Goal: Information Seeking & Learning: Learn about a topic

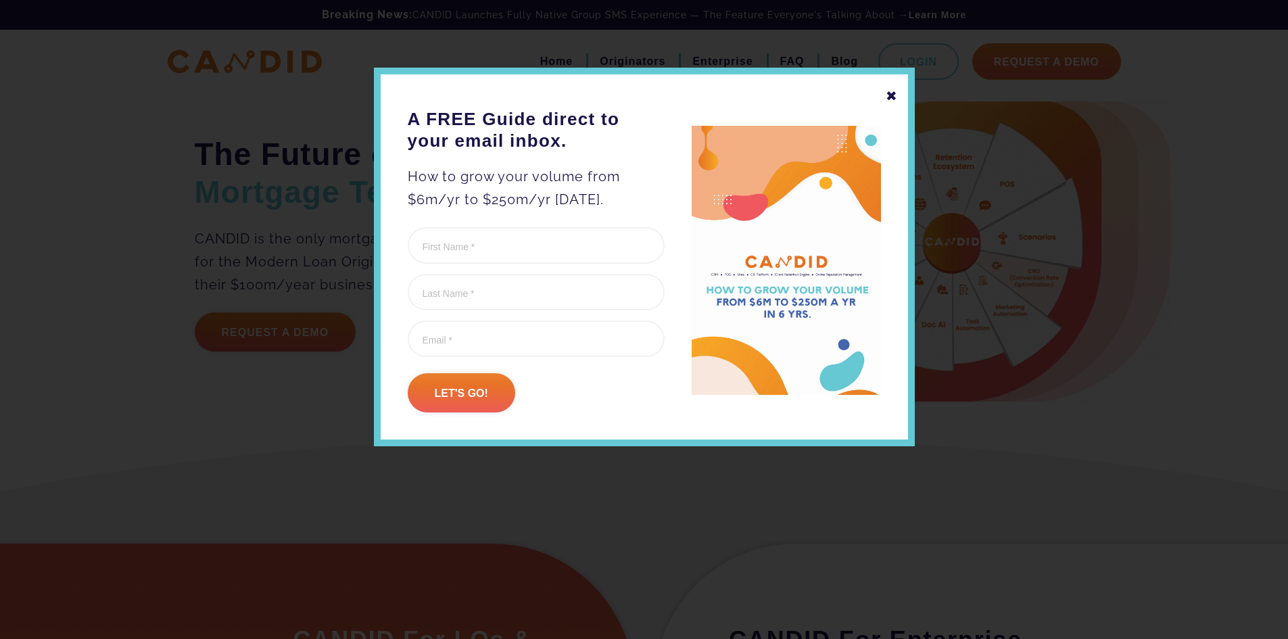
drag, startPoint x: 749, startPoint y: 467, endPoint x: 701, endPoint y: 160, distance: 311.4
click at [891, 94] on div "✖" at bounding box center [892, 96] width 12 height 23
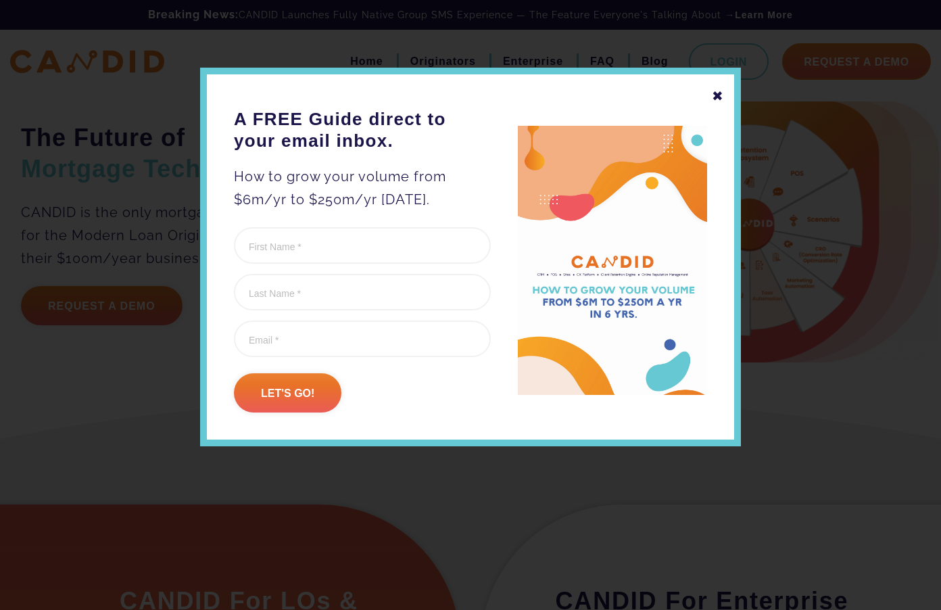
click at [720, 98] on div "✖" at bounding box center [718, 96] width 12 height 23
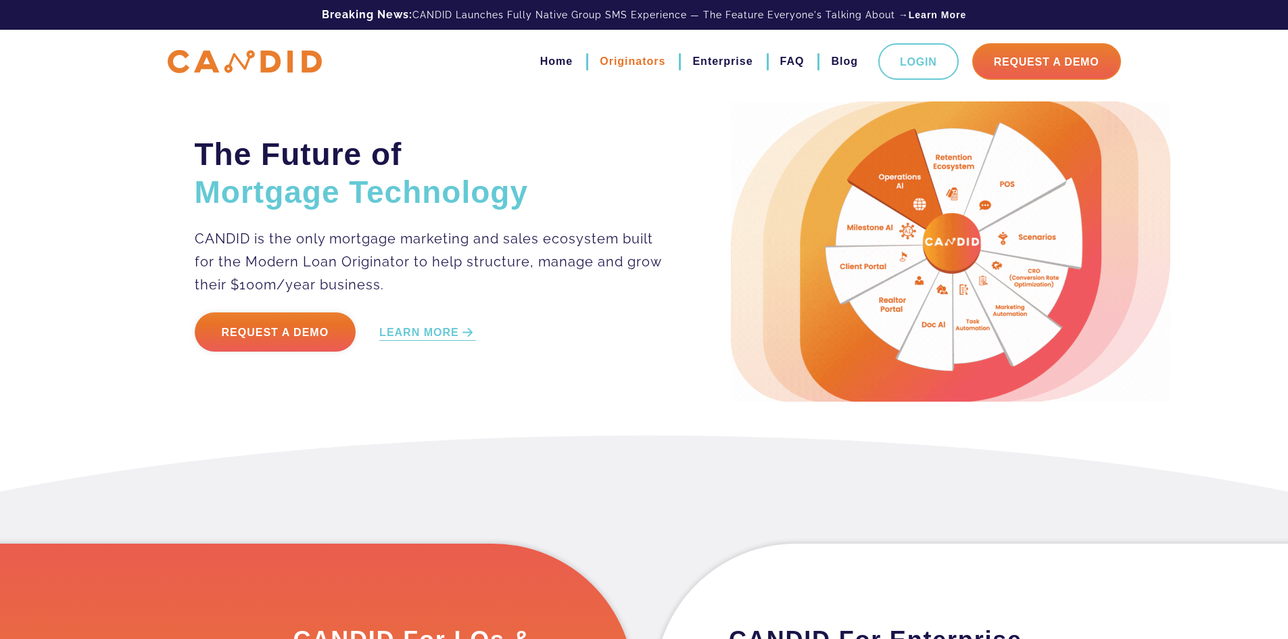
click at [611, 68] on link "Originators" at bounding box center [633, 61] width 66 height 23
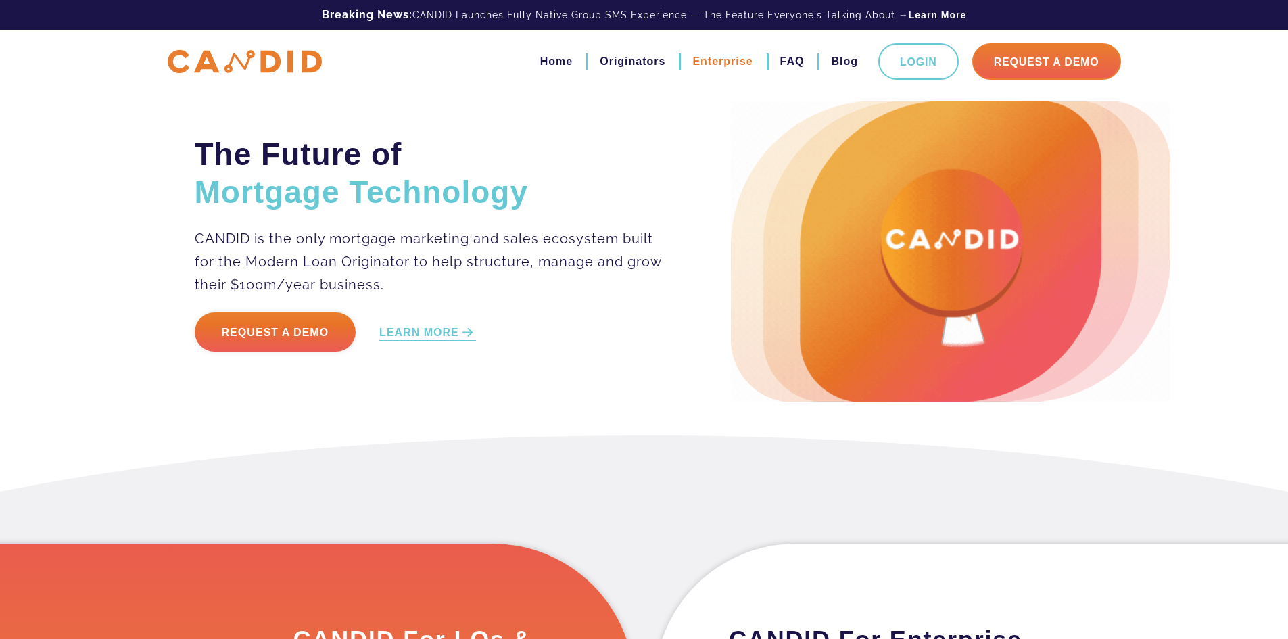
click at [705, 65] on link "Enterprise" at bounding box center [722, 61] width 60 height 23
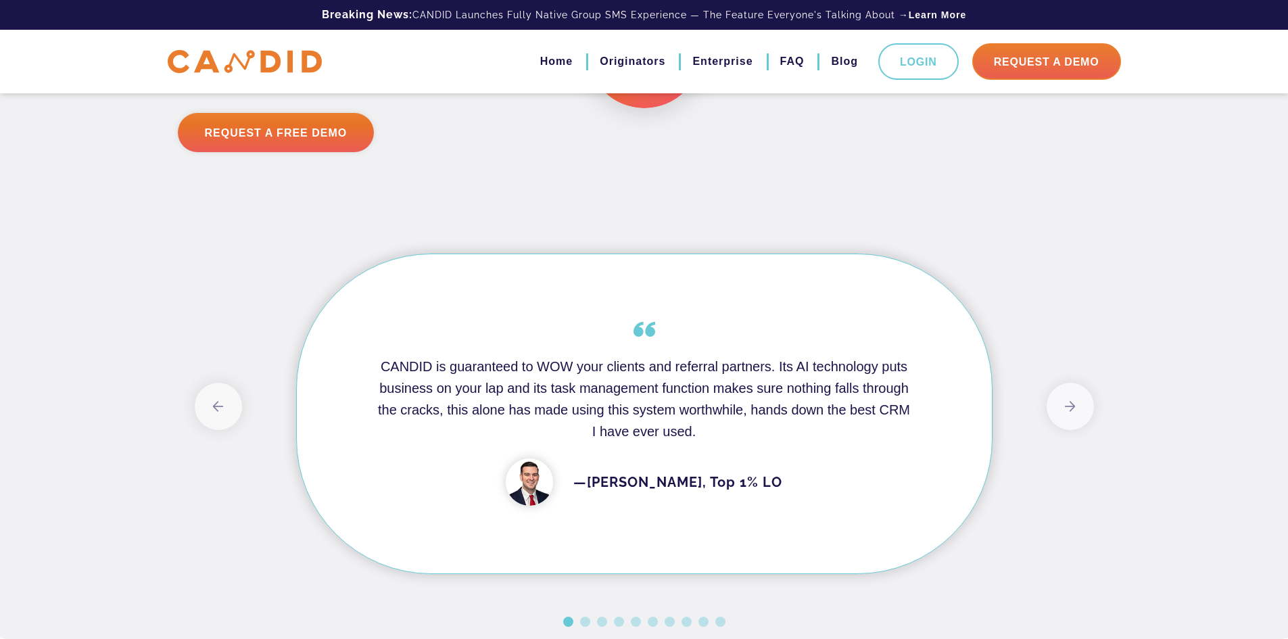
scroll to position [2569, 0]
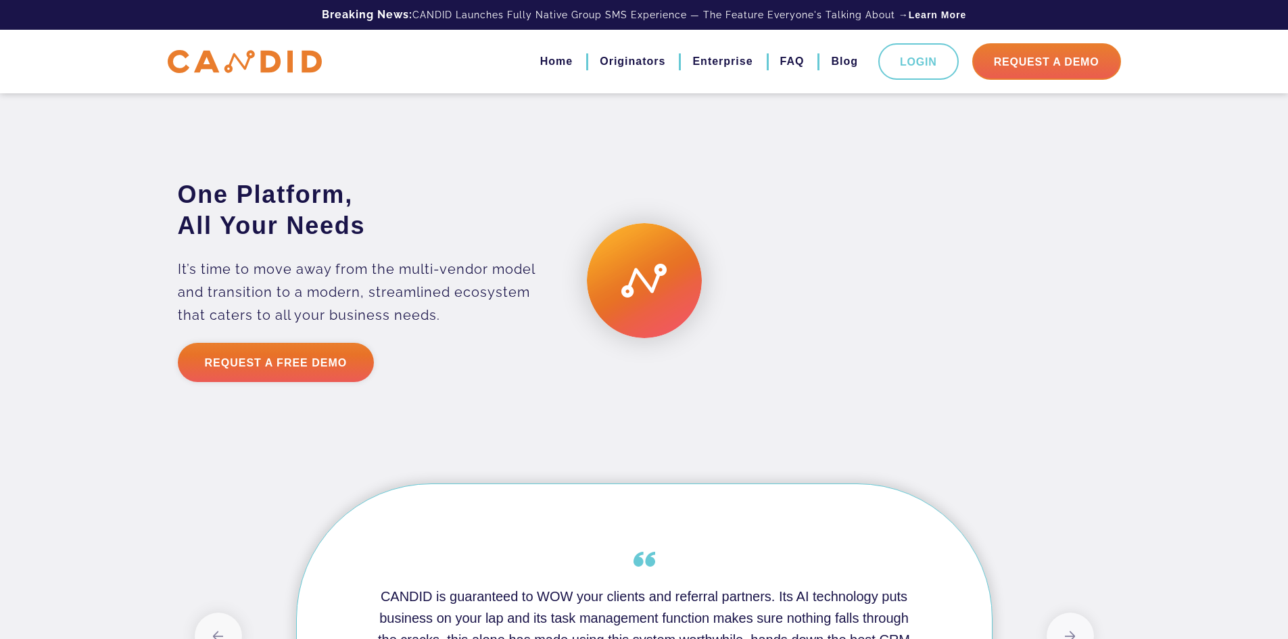
drag, startPoint x: 764, startPoint y: 350, endPoint x: 815, endPoint y: 475, distance: 134.6
click at [815, 402] on video at bounding box center [887, 280] width 487 height 243
drag, startPoint x: 686, startPoint y: 329, endPoint x: 675, endPoint y: 331, distance: 11.0
click at [684, 330] on div at bounding box center [887, 280] width 487 height 243
click at [669, 335] on div at bounding box center [887, 280] width 487 height 243
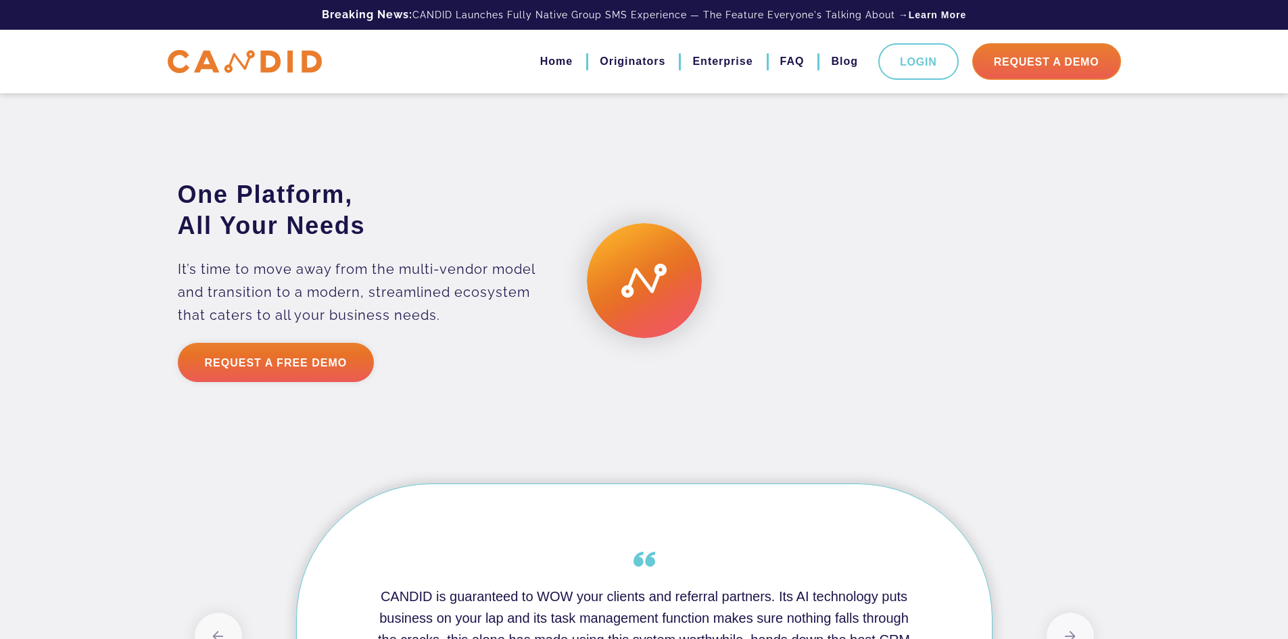
click at [669, 335] on div at bounding box center [887, 280] width 487 height 243
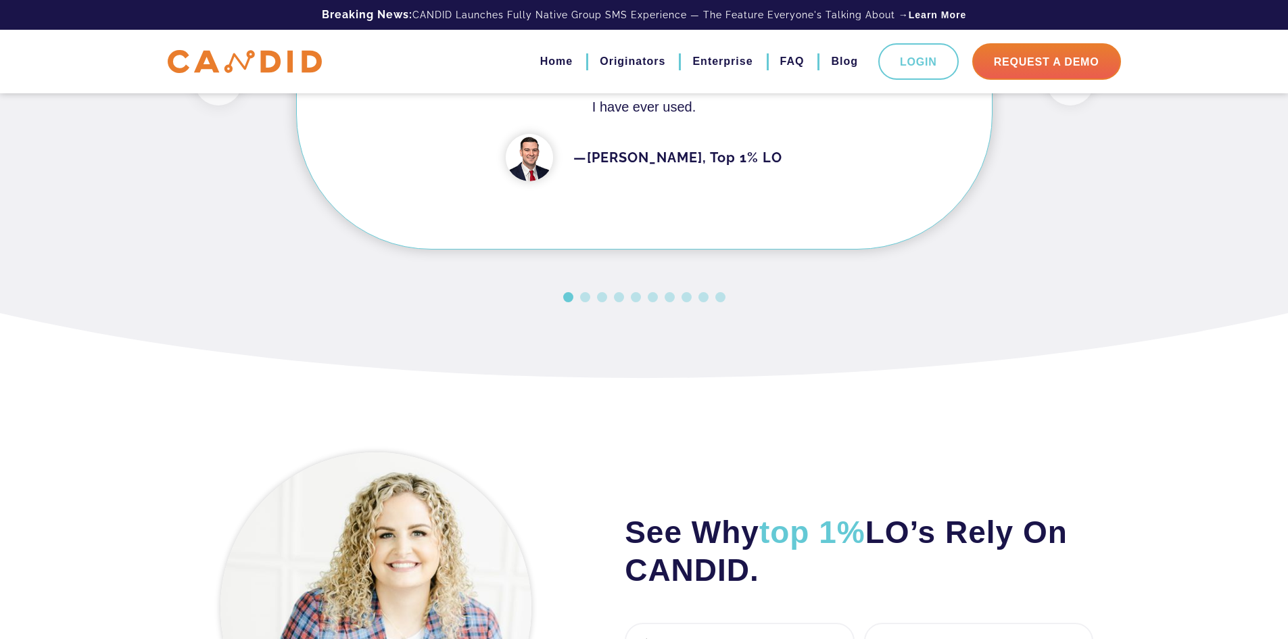
scroll to position [3043, 0]
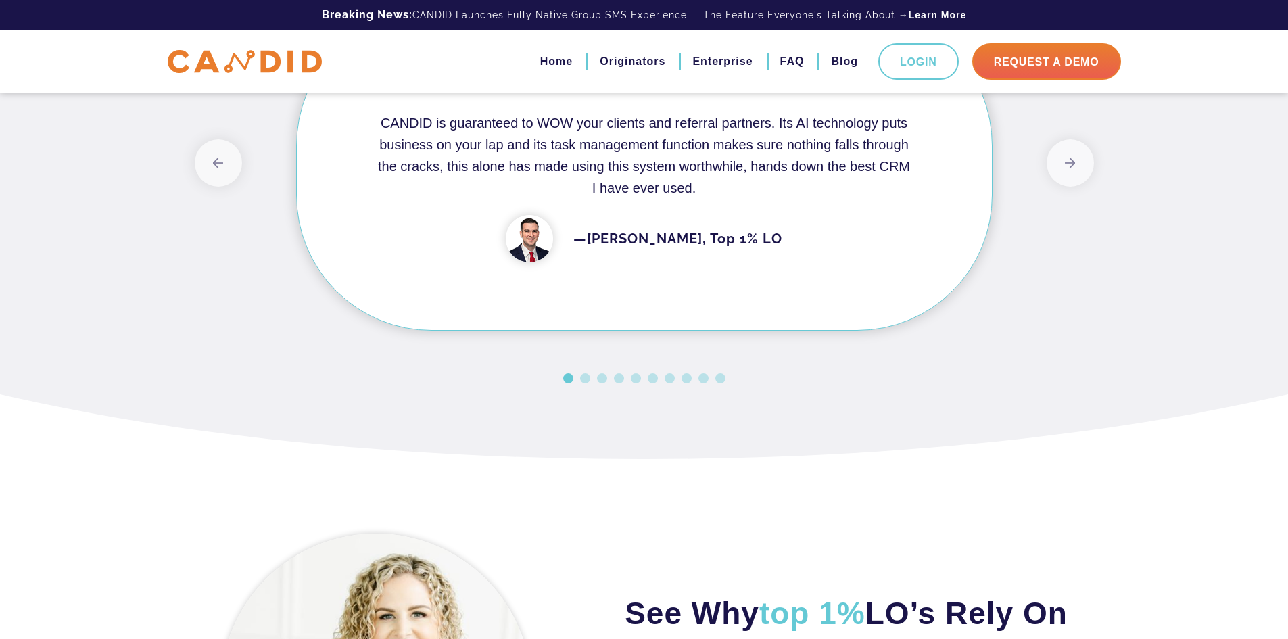
drag, startPoint x: 648, startPoint y: 356, endPoint x: 399, endPoint y: 320, distance: 251.3
click at [402, 321] on div "CANDID is guaranteed to WOW your clients and referral partners. Its AI technolo…" at bounding box center [644, 170] width 696 height 320
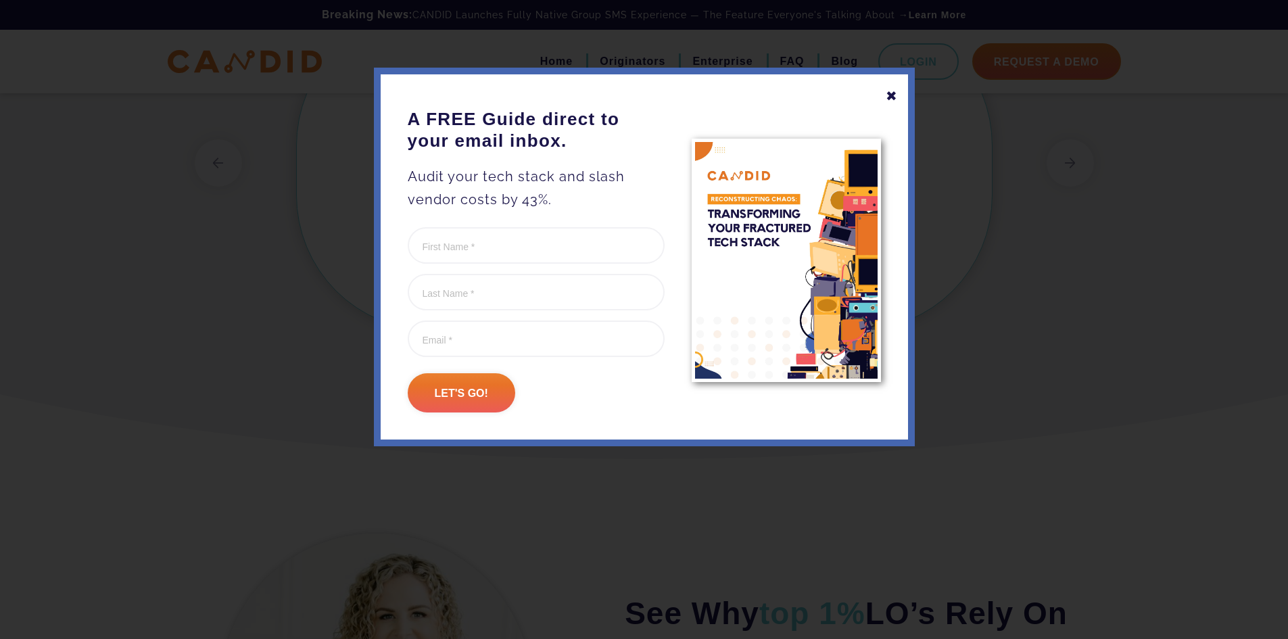
click at [887, 93] on div "✖" at bounding box center [892, 96] width 12 height 23
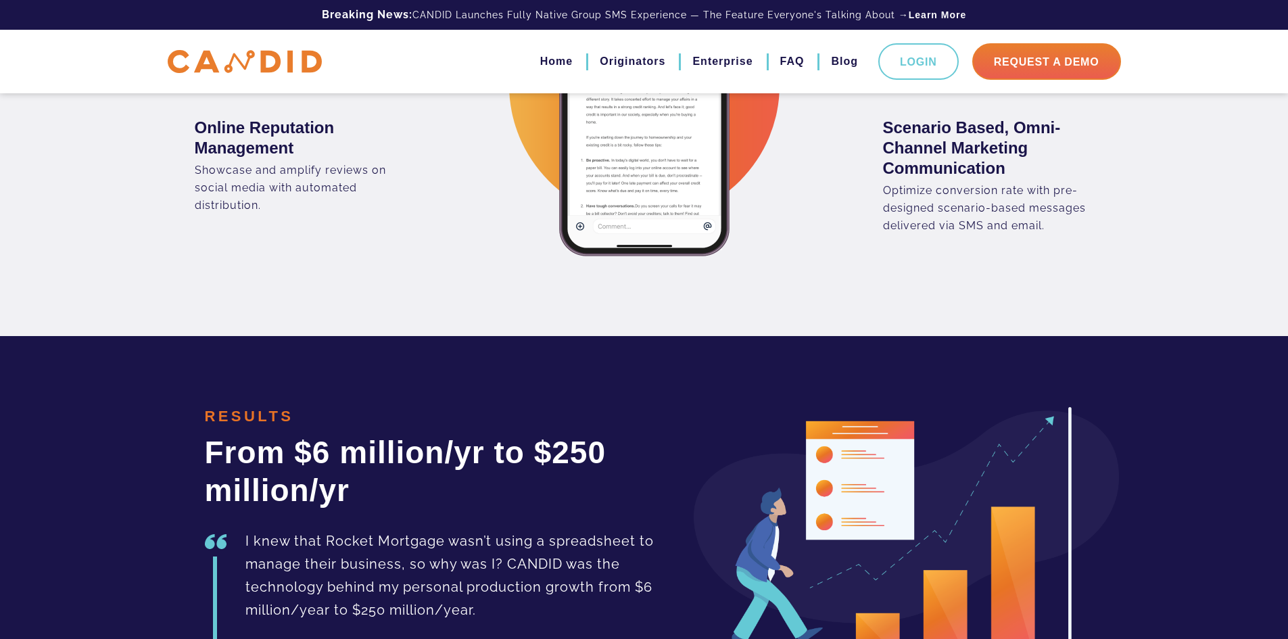
scroll to position [2080, 0]
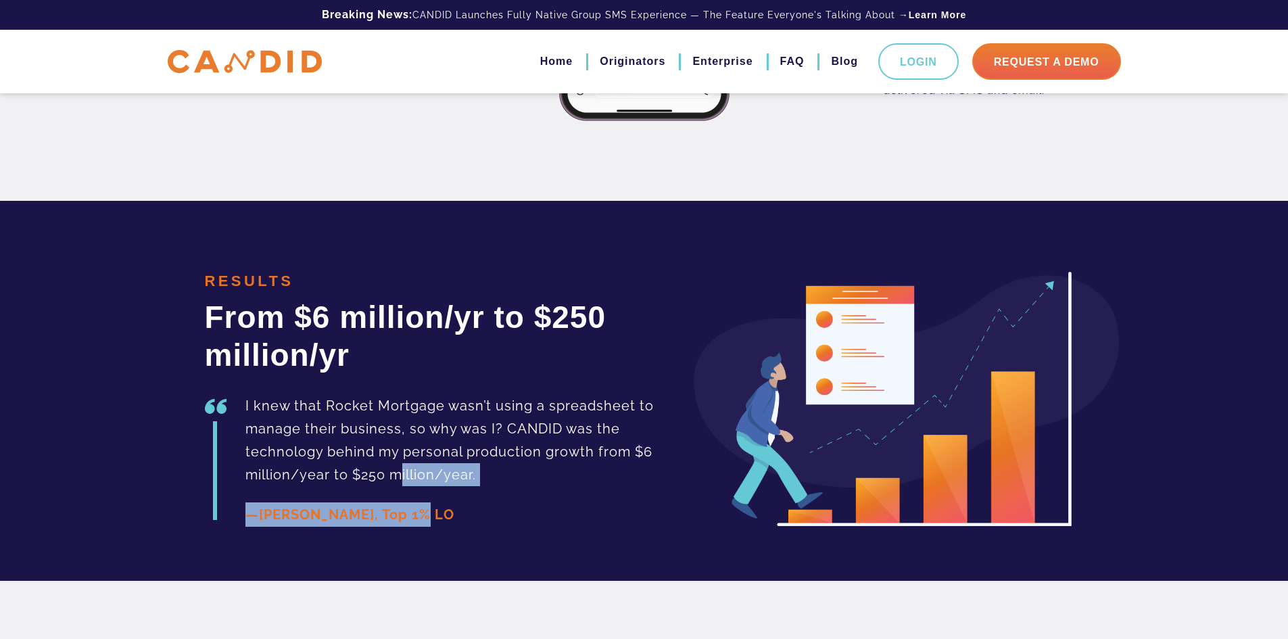
drag, startPoint x: 402, startPoint y: 500, endPoint x: 412, endPoint y: 542, distance: 43.1
click at [412, 542] on section "RESULTS From $6 million/yr to $250 million/yr I knew that Rocket Mortgage wasn’…" at bounding box center [644, 391] width 1288 height 380
drag, startPoint x: 269, startPoint y: 468, endPoint x: 241, endPoint y: 460, distance: 29.4
click at [268, 468] on p "I knew that Rocket Mortgage wasn’t using a spreadsheet to manage their business…" at bounding box center [477, 440] width 464 height 92
drag, startPoint x: 212, startPoint y: 440, endPoint x: 232, endPoint y: 479, distance: 43.8
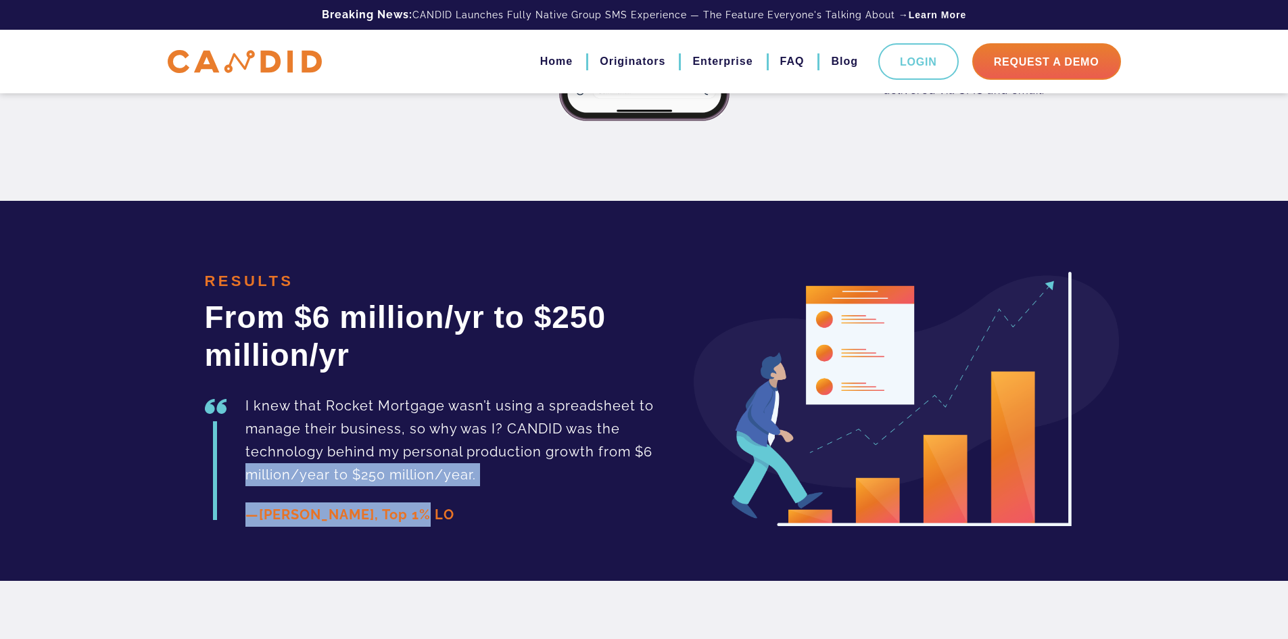
click at [232, 479] on div "I knew that Rocket Mortgage wasn’t using a spreadsheet to manage their business…" at bounding box center [457, 460] width 504 height 133
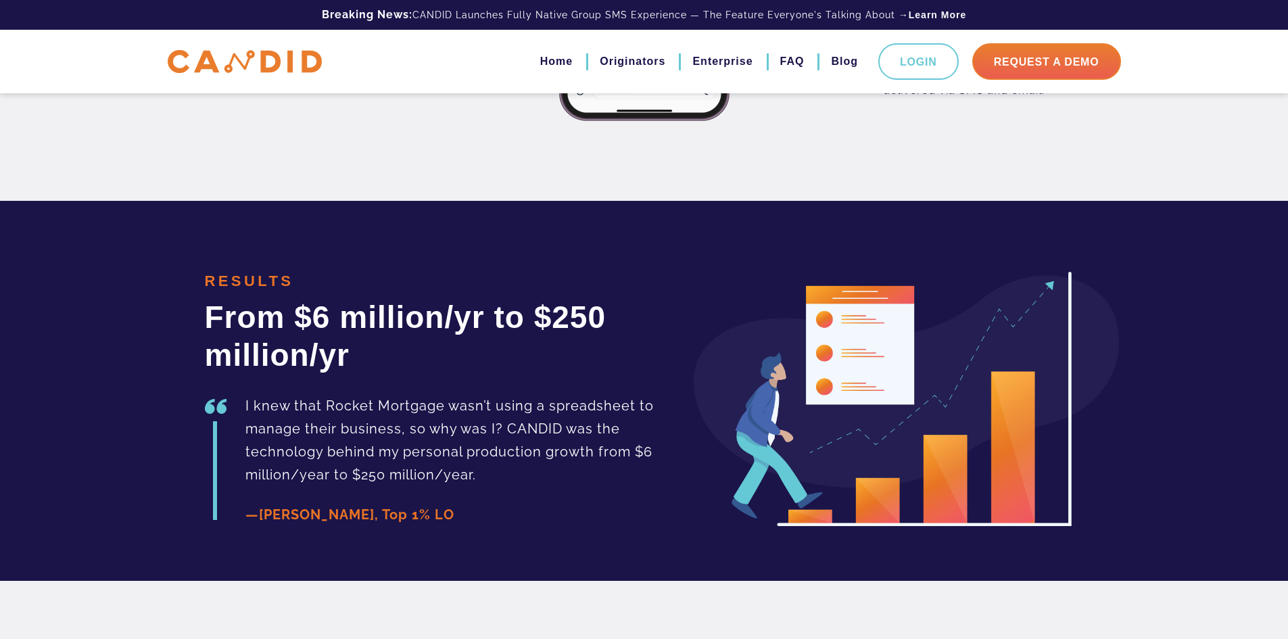
click at [214, 431] on div "I knew that Rocket Mortgage wasn’t using a spreadsheet to manage their business…" at bounding box center [457, 460] width 504 height 133
click at [214, 425] on div "I knew that Rocket Mortgage wasn’t using a spreadsheet to manage their business…" at bounding box center [457, 460] width 504 height 133
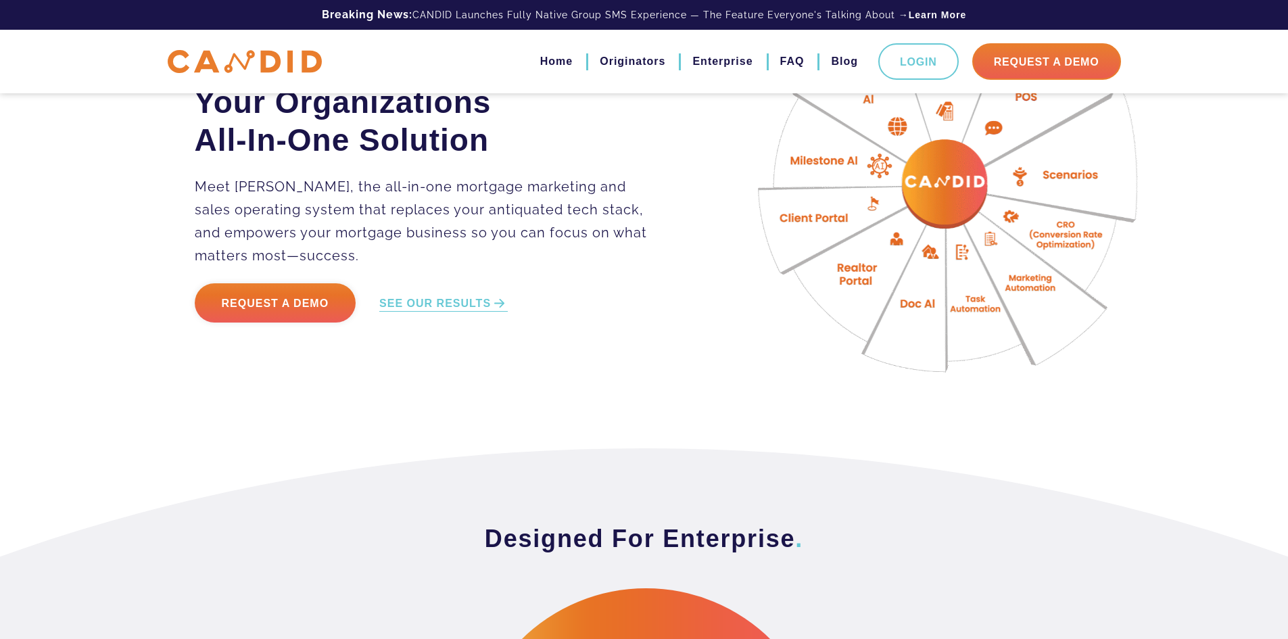
scroll to position [0, 0]
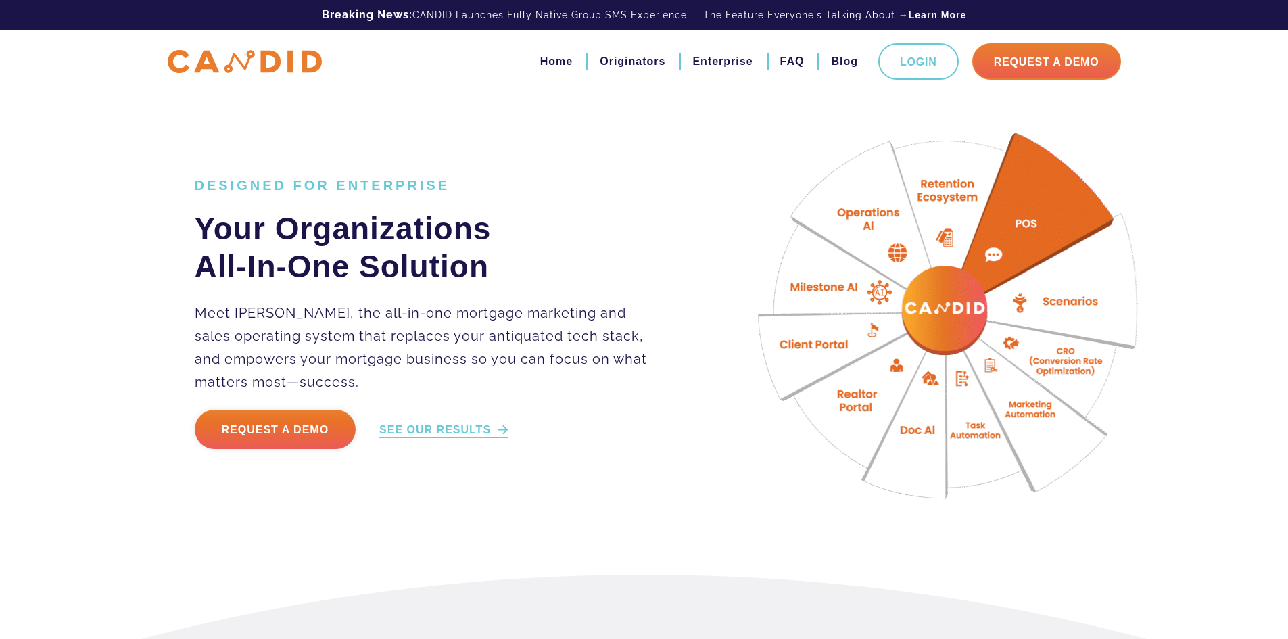
click at [440, 430] on link "SEE OUR RESULTS" at bounding box center [443, 431] width 128 height 16
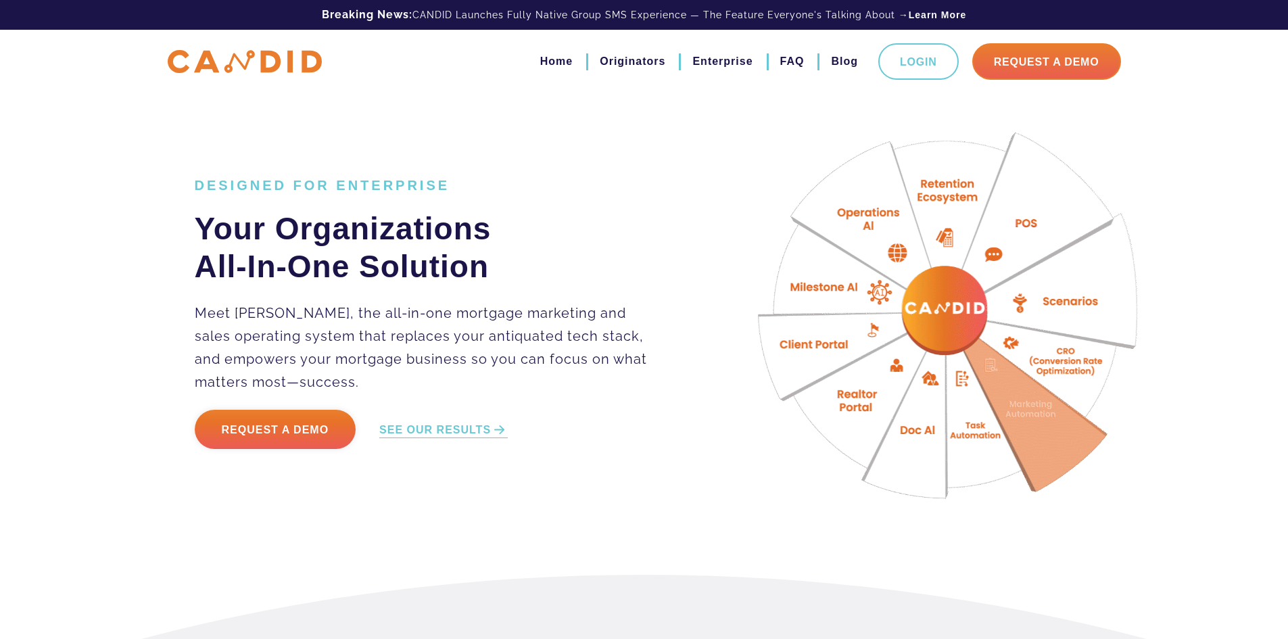
drag, startPoint x: 523, startPoint y: 537, endPoint x: 515, endPoint y: 259, distance: 278.0
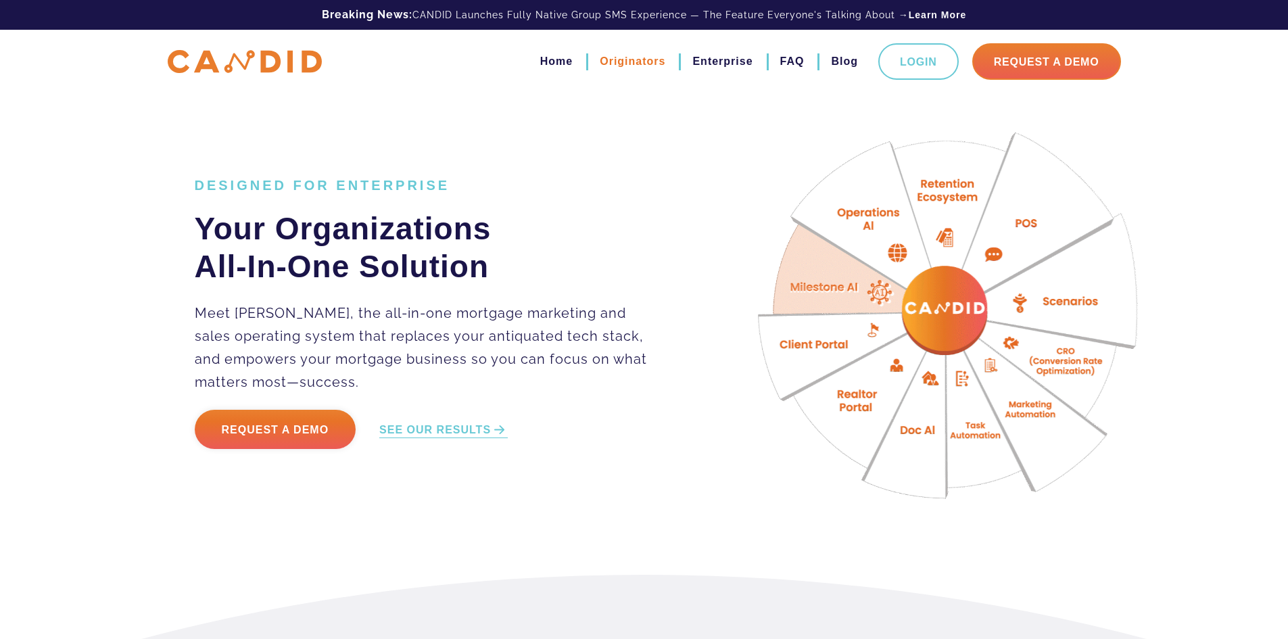
click at [629, 64] on link "Originators" at bounding box center [633, 61] width 66 height 23
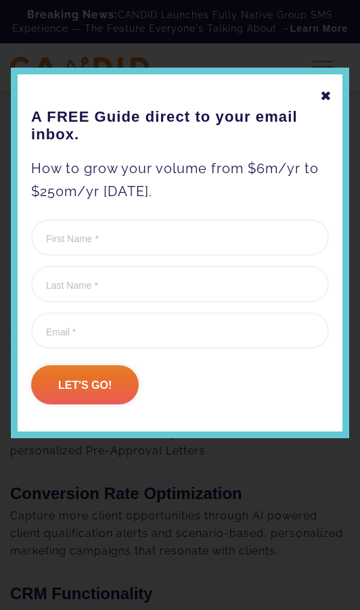
scroll to position [1945, 0]
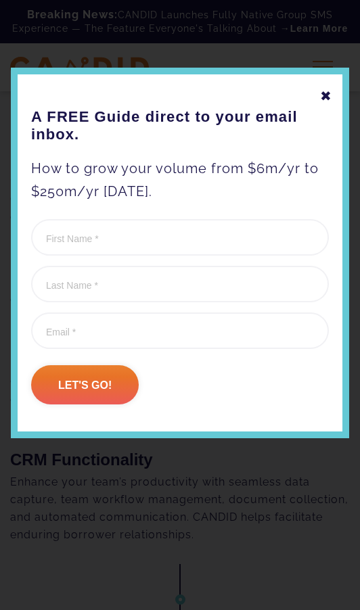
click at [326, 95] on div "✖" at bounding box center [326, 96] width 12 height 23
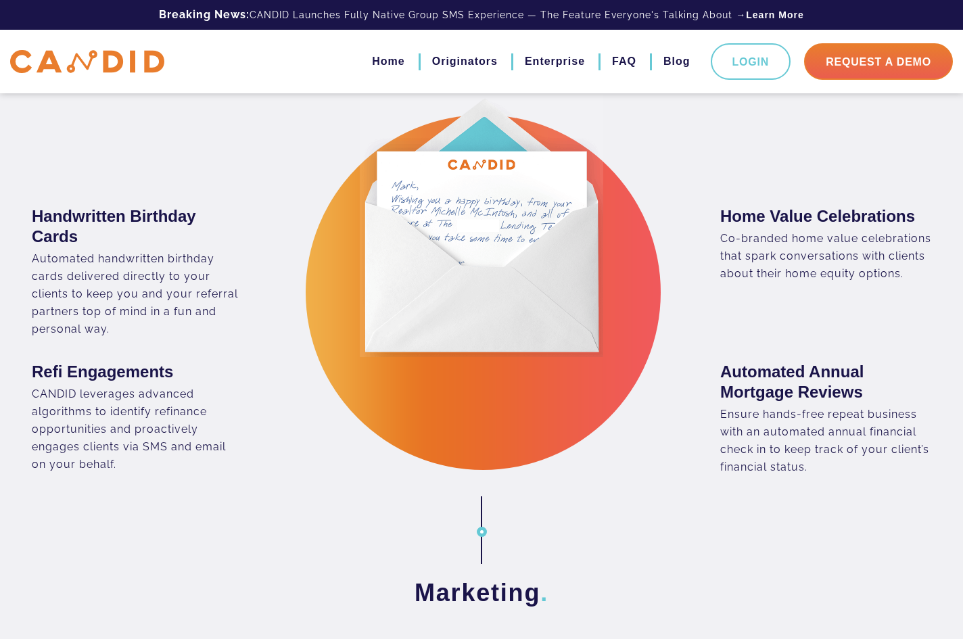
scroll to position [2004, 0]
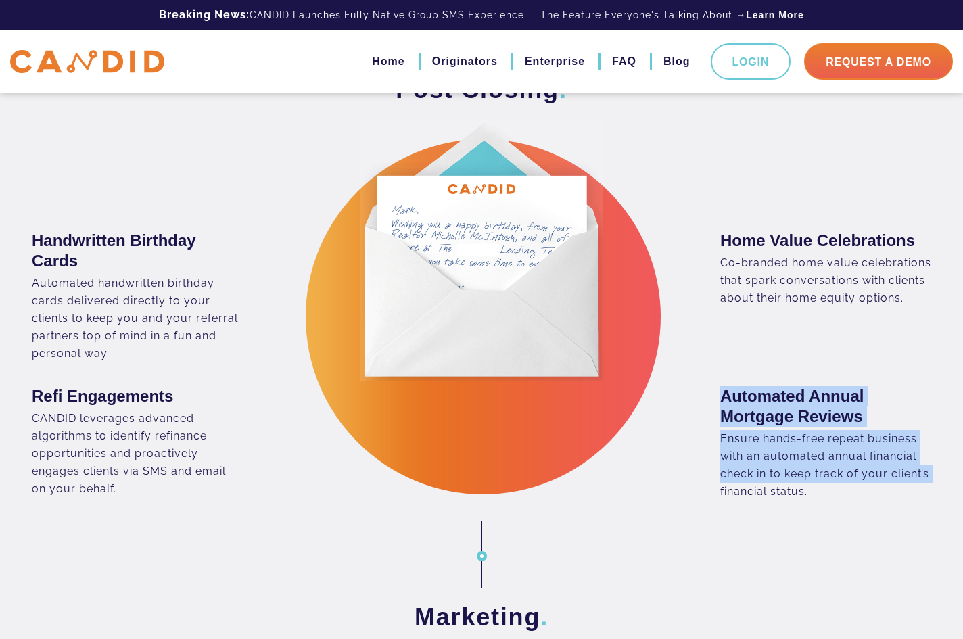
drag, startPoint x: 478, startPoint y: 545, endPoint x: 502, endPoint y: 561, distance: 28.7
click at [502, 561] on div "Post Closing . Handwritten Birthday Cards Refi Engagements" at bounding box center [481, 337] width 963 height 527
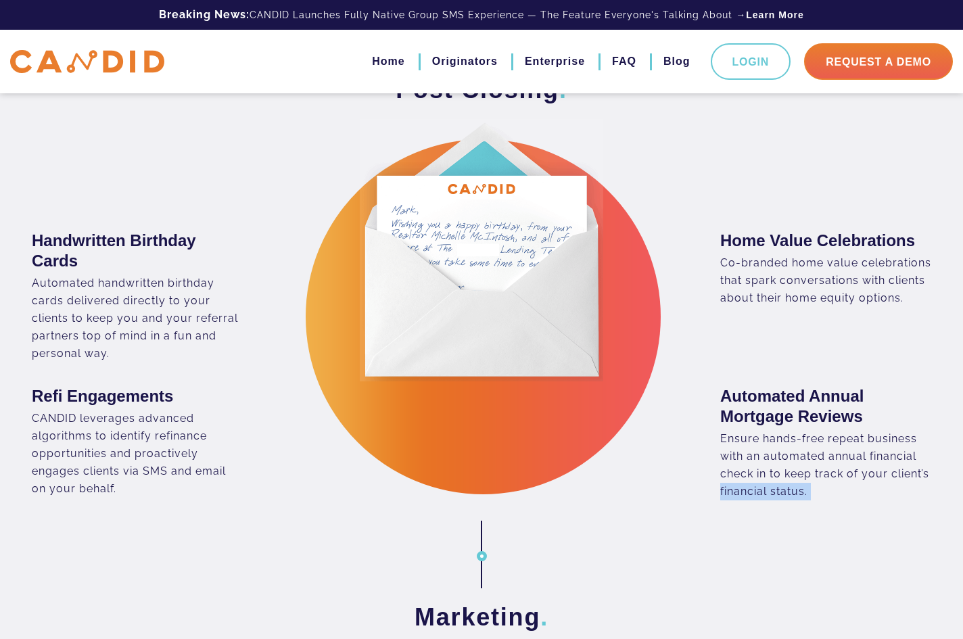
drag, startPoint x: 481, startPoint y: 553, endPoint x: 515, endPoint y: 554, distance: 33.8
click at [515, 554] on div "Post Closing . Handwritten Birthday Cards Refi Engagements" at bounding box center [481, 337] width 963 height 527
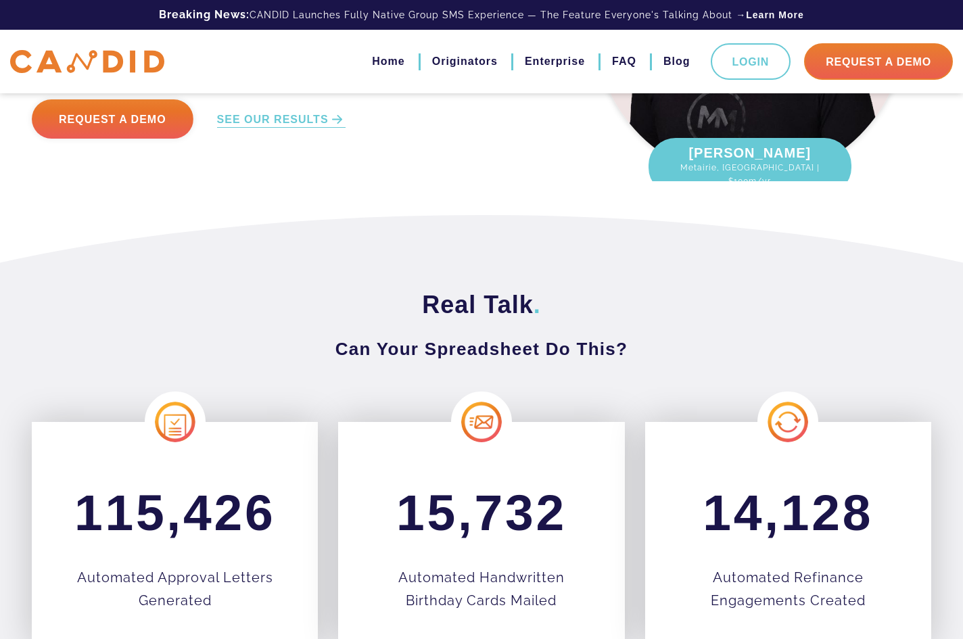
scroll to position [0, 0]
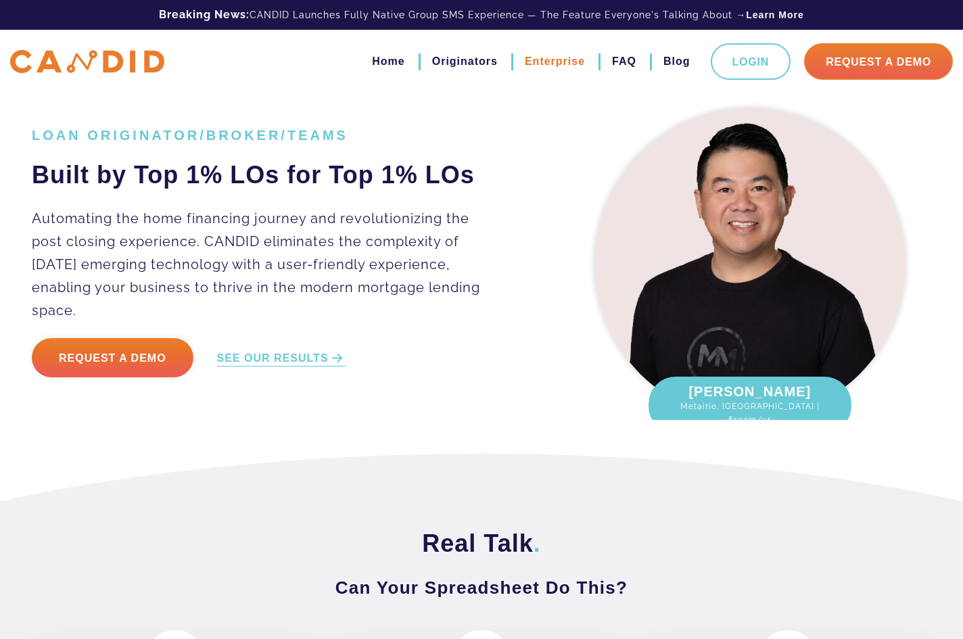
click at [529, 55] on link "Enterprise" at bounding box center [555, 61] width 60 height 23
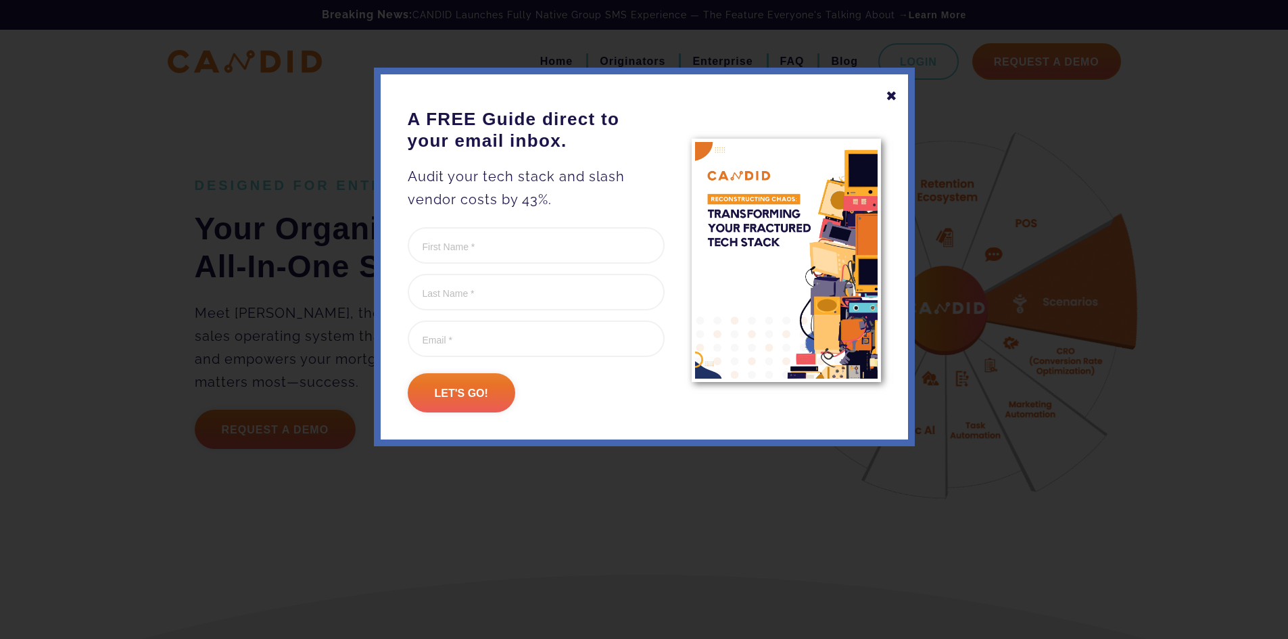
drag, startPoint x: 635, startPoint y: 55, endPoint x: 766, endPoint y: 62, distance: 131.3
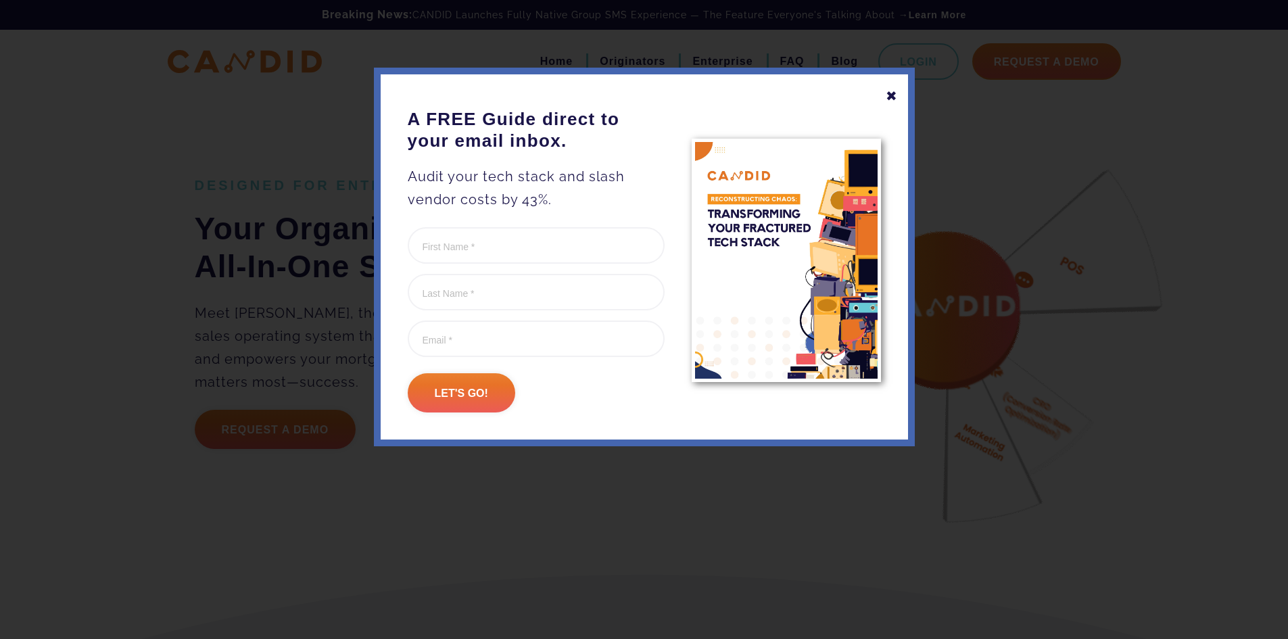
click at [636, 55] on div at bounding box center [644, 319] width 1288 height 639
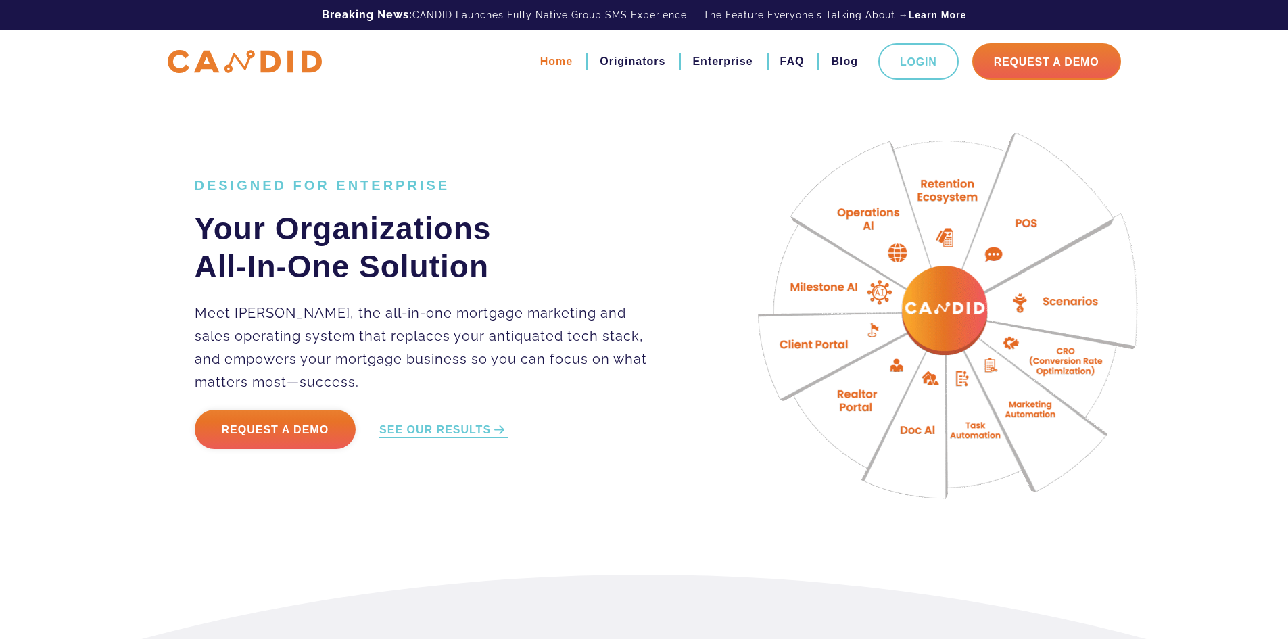
click at [543, 63] on link "Home" at bounding box center [556, 61] width 32 height 23
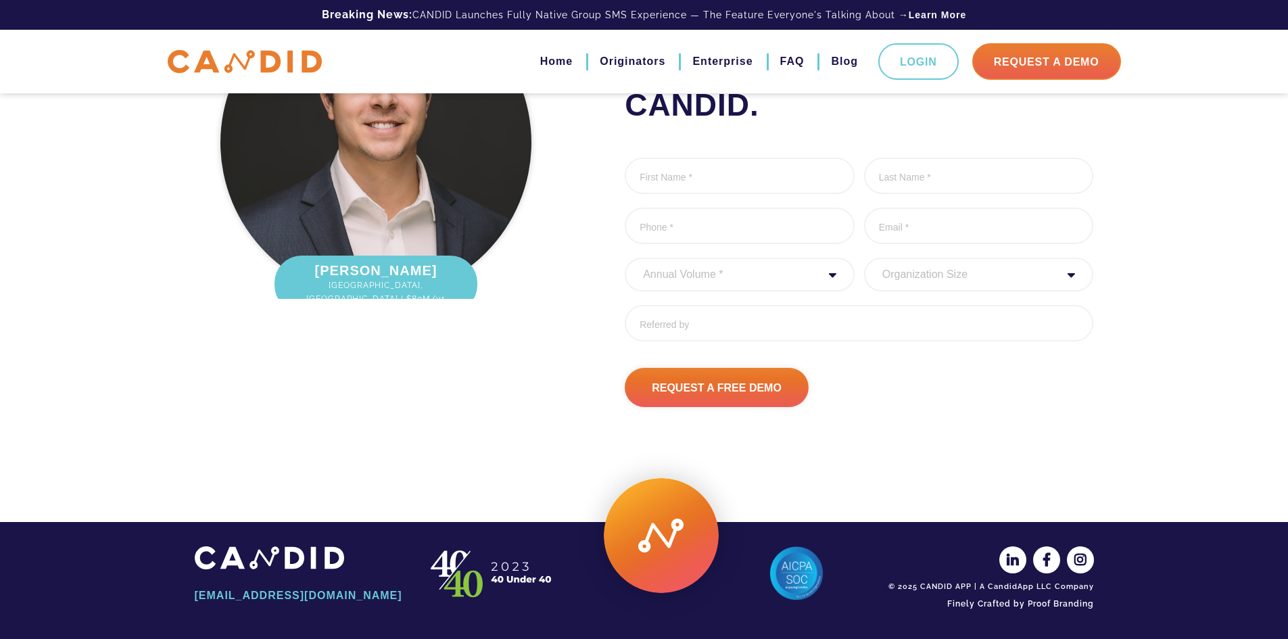
scroll to position [1819, 0]
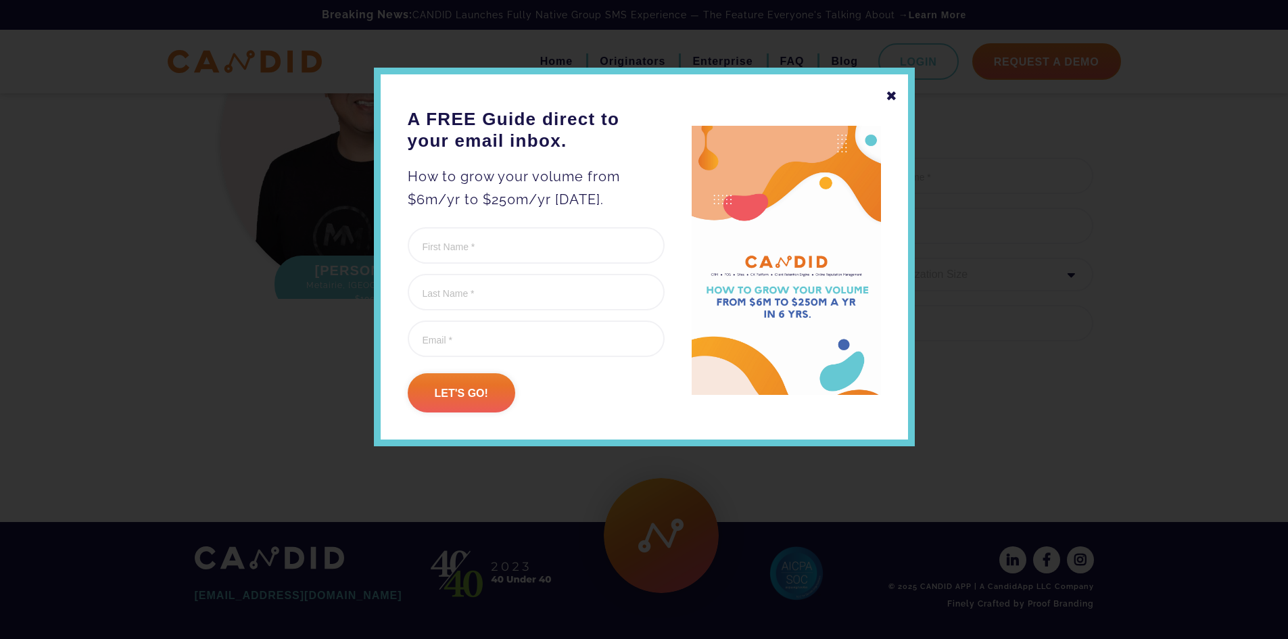
click at [895, 97] on div "✖" at bounding box center [892, 96] width 12 height 23
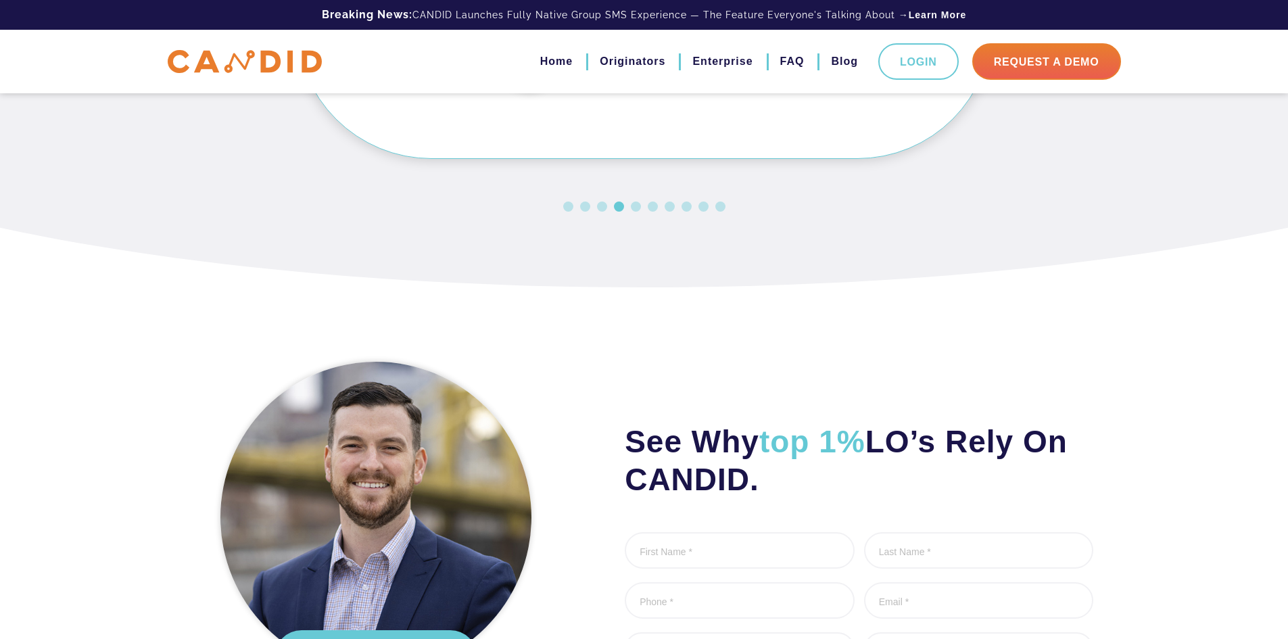
scroll to position [1032, 0]
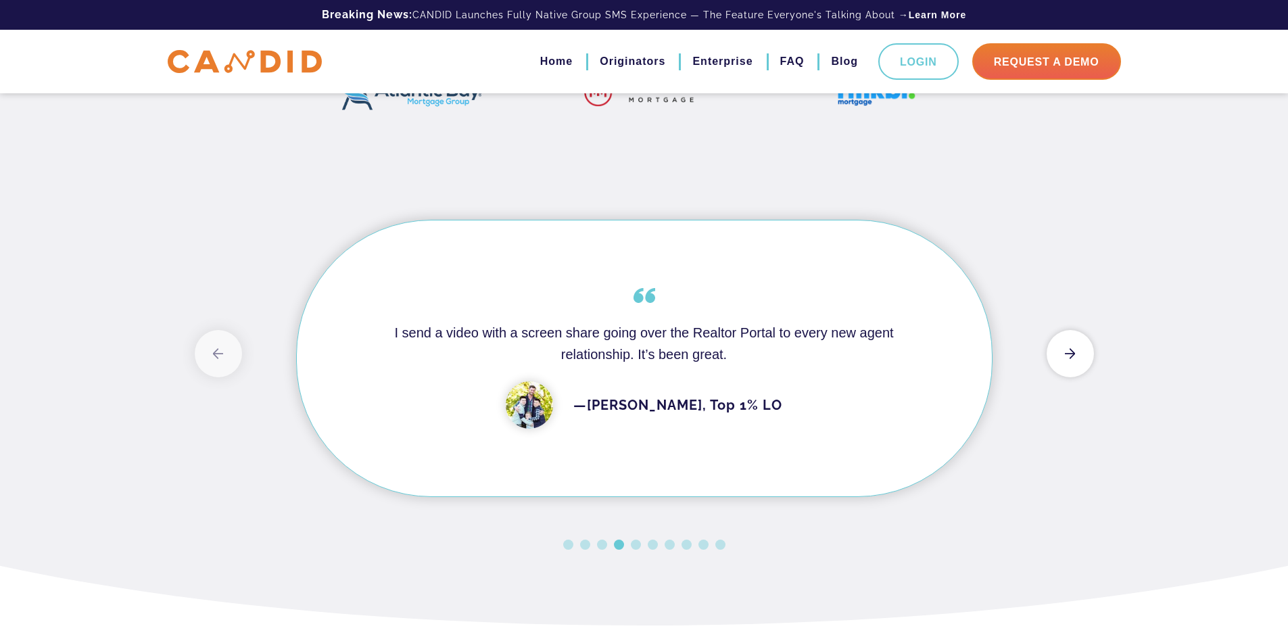
click at [1071, 377] on button "Next" at bounding box center [1070, 353] width 47 height 47
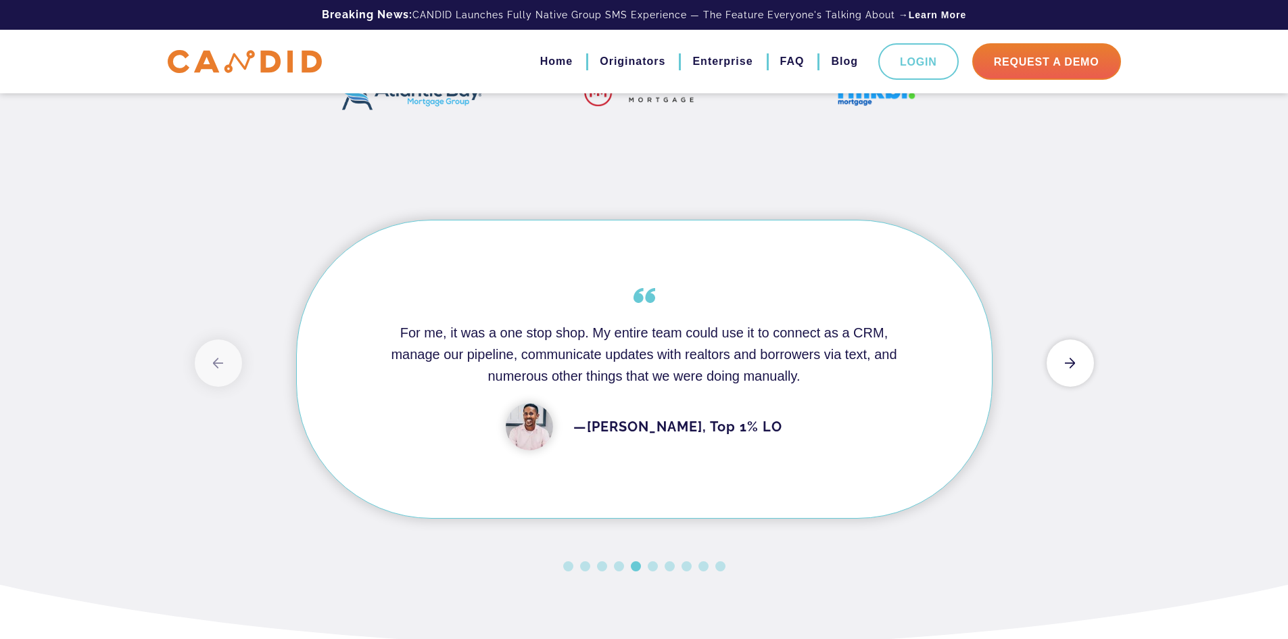
click at [1074, 387] on button "Next" at bounding box center [1070, 362] width 47 height 47
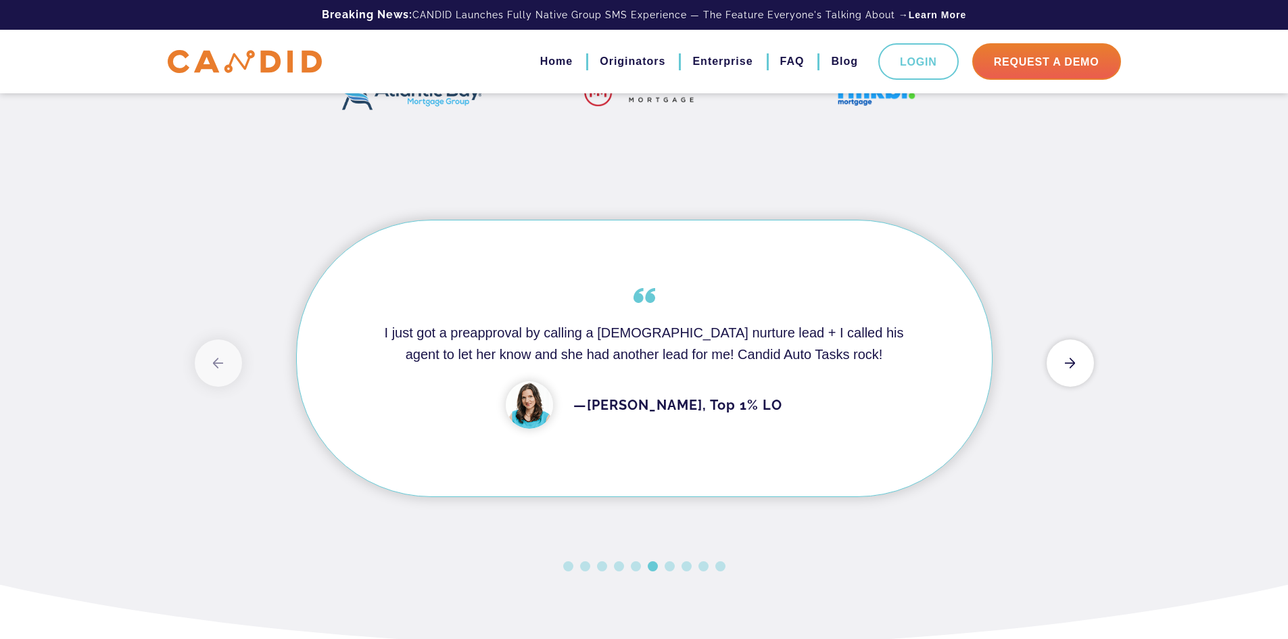
click at [1074, 387] on button "Next" at bounding box center [1070, 362] width 47 height 47
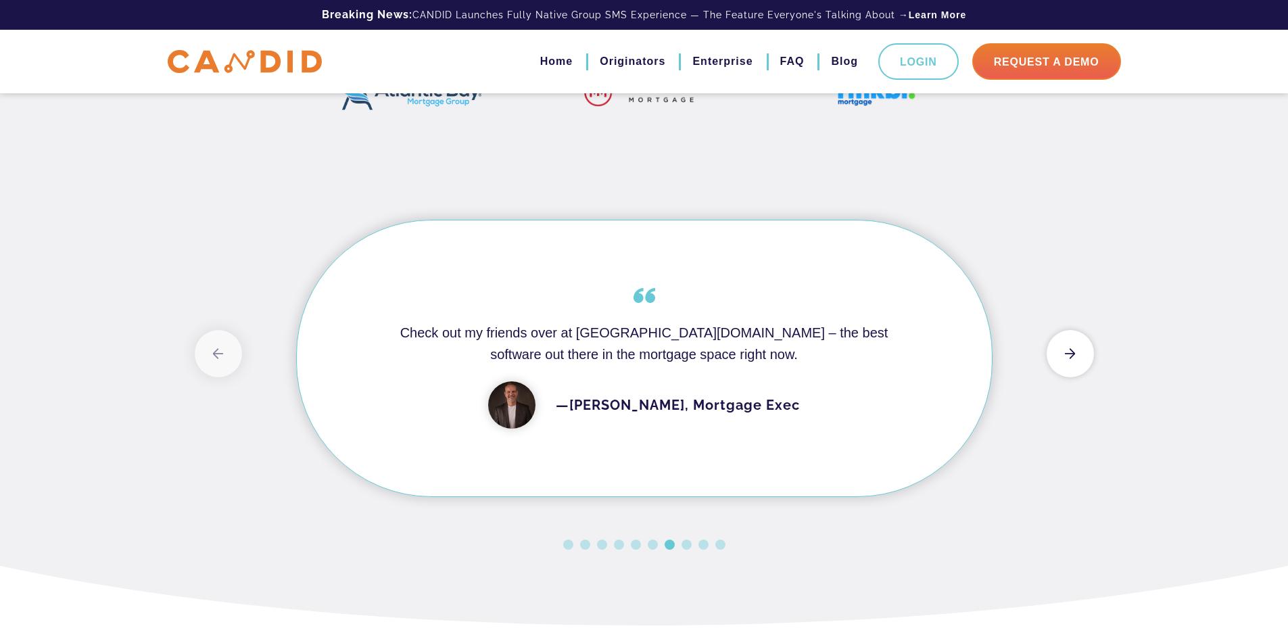
click at [1074, 377] on button "Next" at bounding box center [1070, 353] width 47 height 47
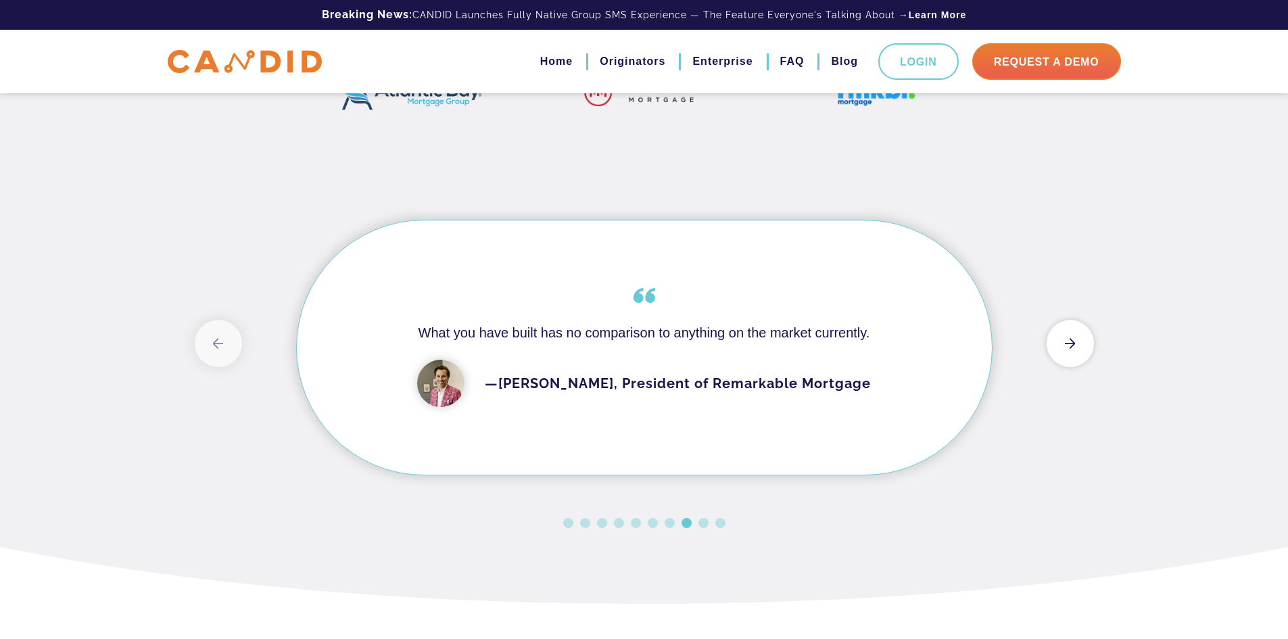
click at [1074, 367] on button "Next" at bounding box center [1070, 343] width 47 height 47
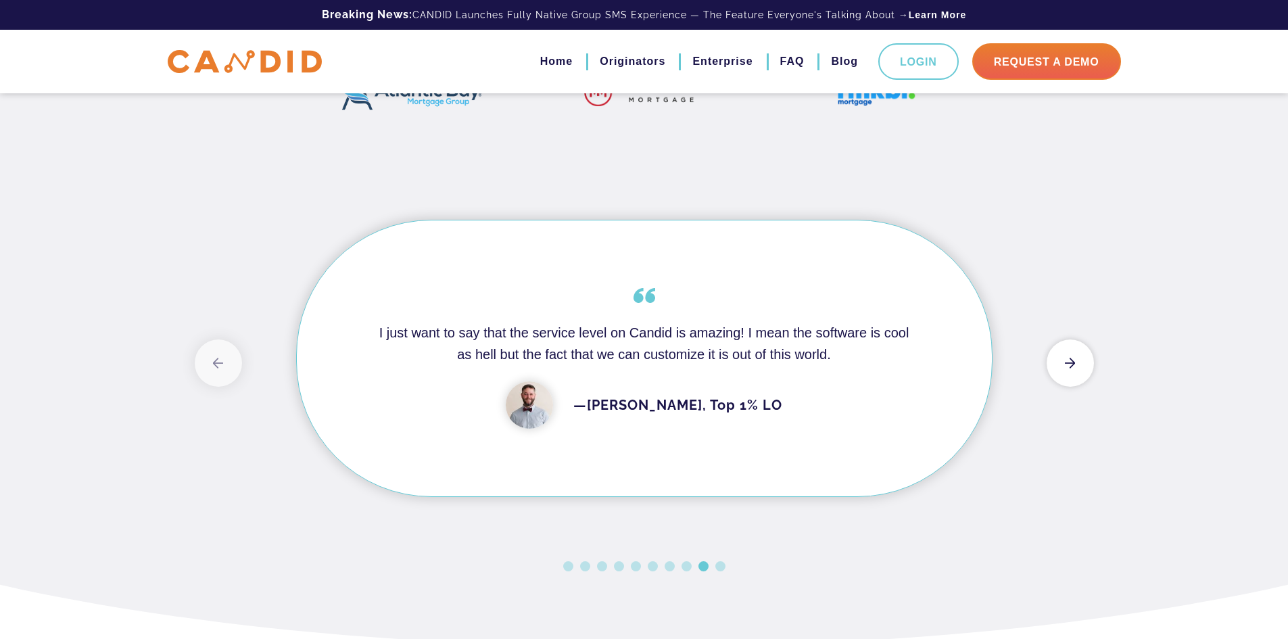
click at [1074, 387] on button "Next" at bounding box center [1070, 362] width 47 height 47
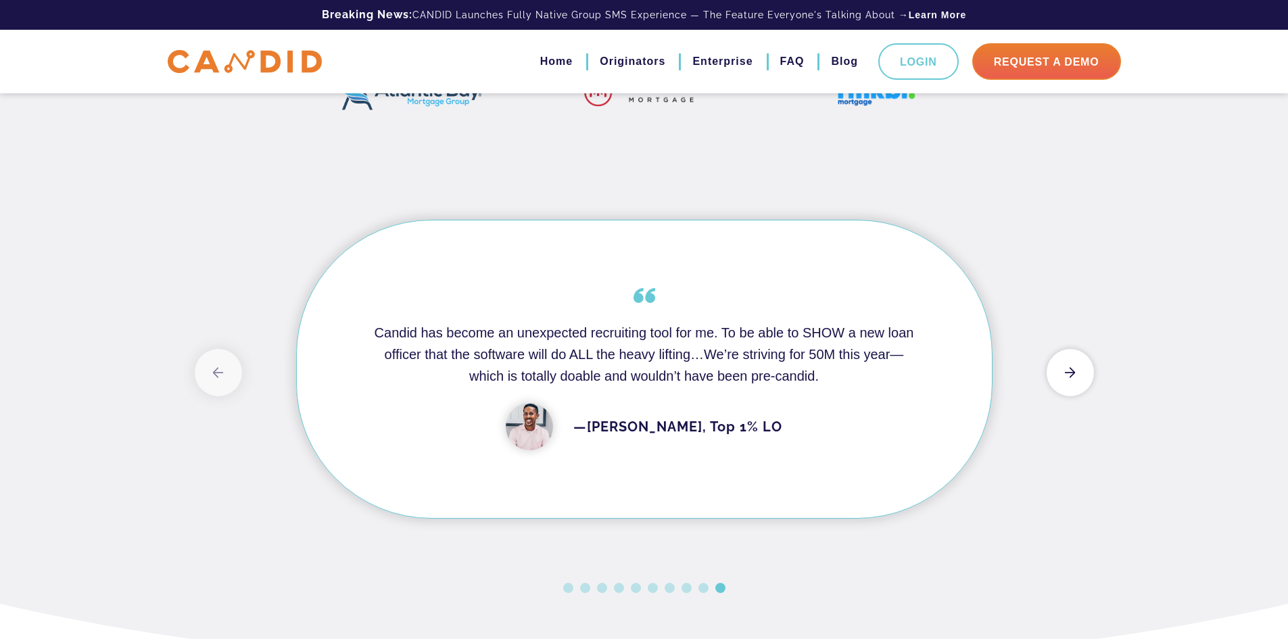
click at [1074, 395] on button "Next" at bounding box center [1070, 372] width 47 height 47
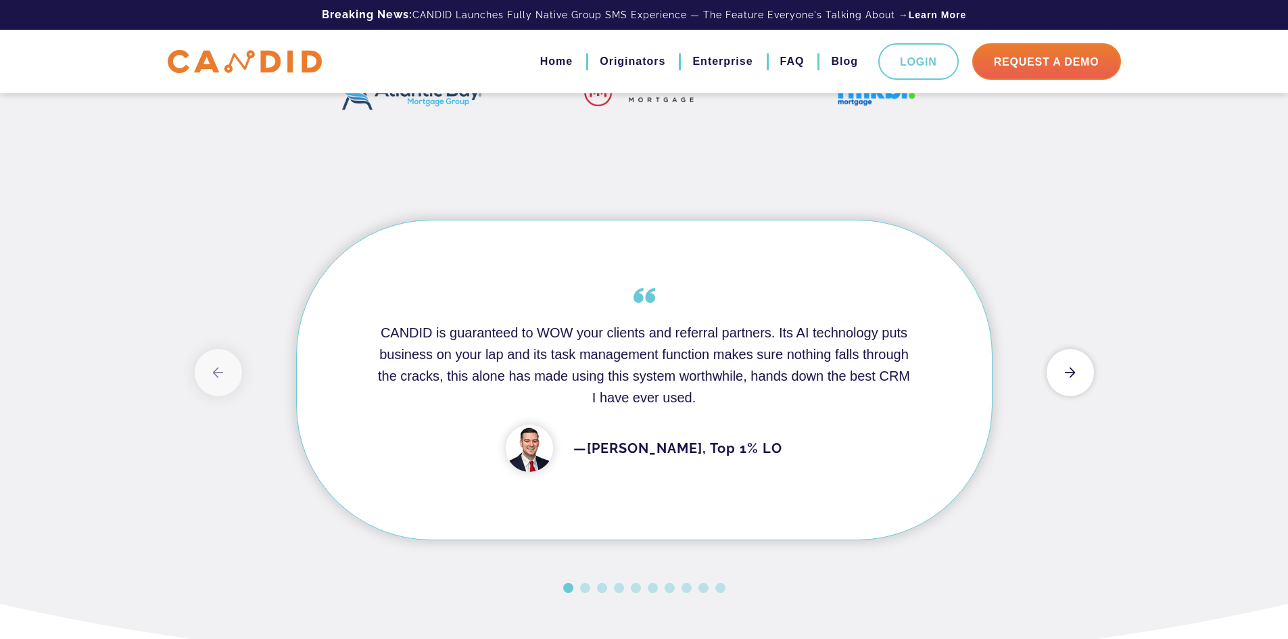
click at [1074, 395] on button "Next" at bounding box center [1070, 372] width 47 height 47
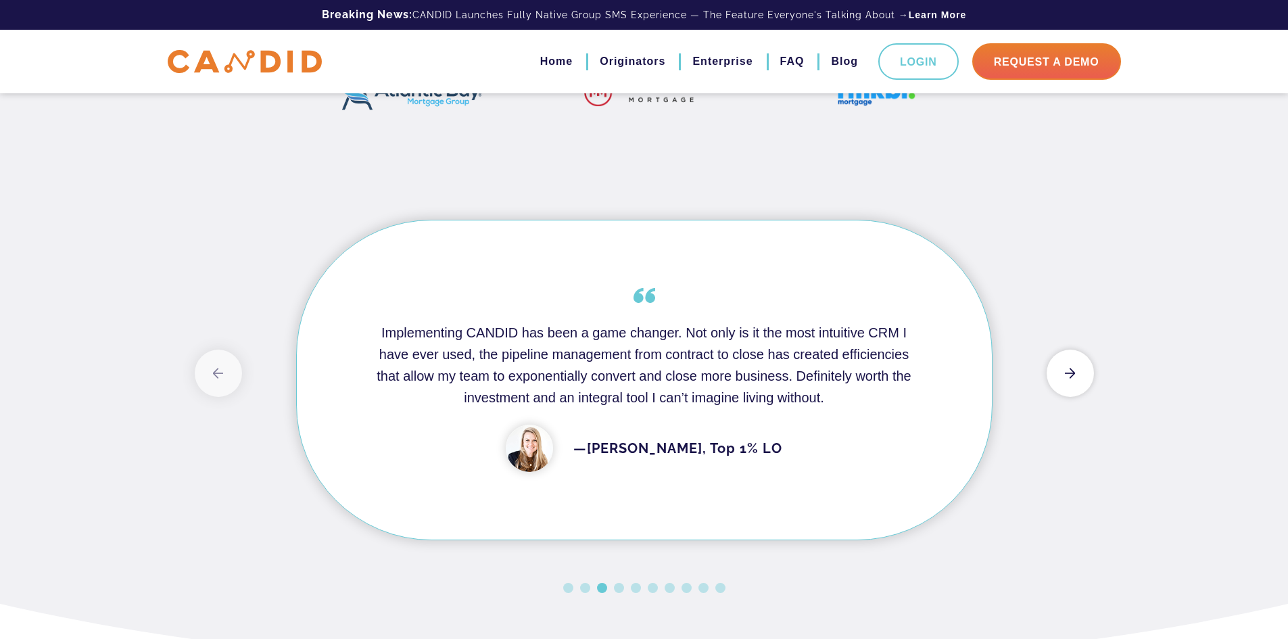
click at [1074, 395] on button "Next" at bounding box center [1070, 373] width 47 height 47
click at [1074, 395] on button "Next" at bounding box center [1070, 381] width 47 height 47
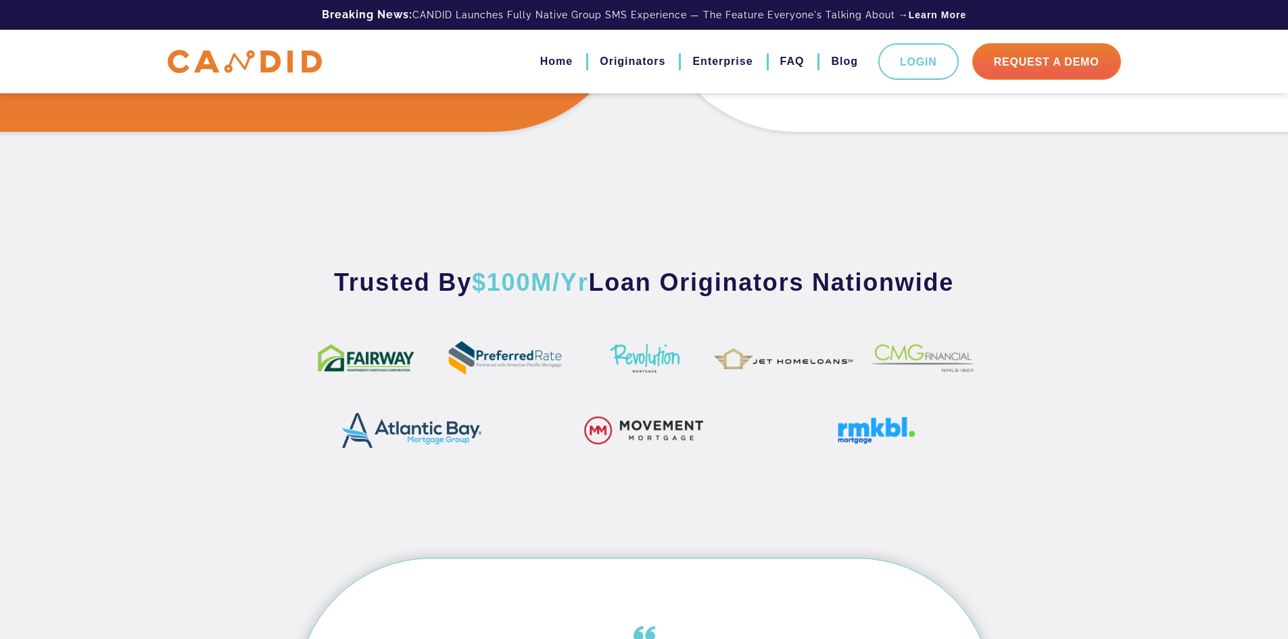
scroll to position [356, 0]
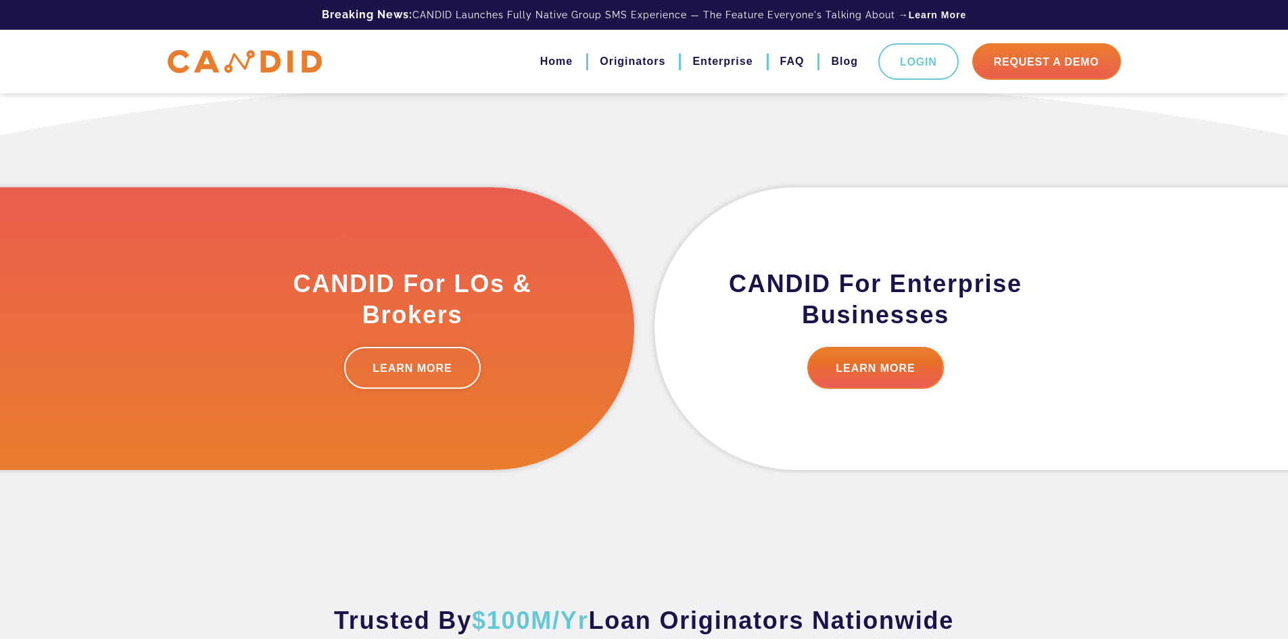
click at [534, 356] on p "LEARN MORE" at bounding box center [413, 368] width 308 height 42
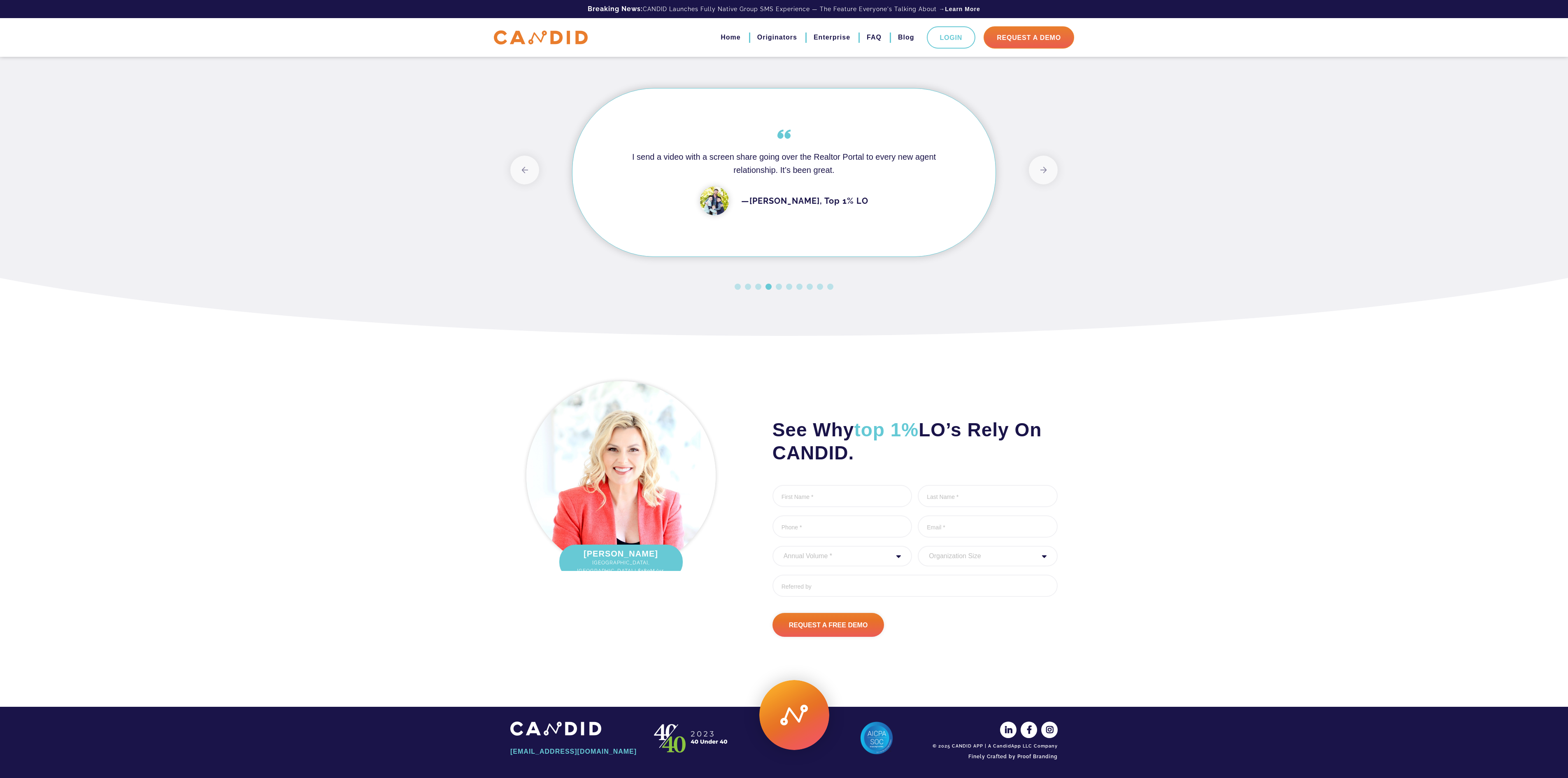
scroll to position [693, 0]
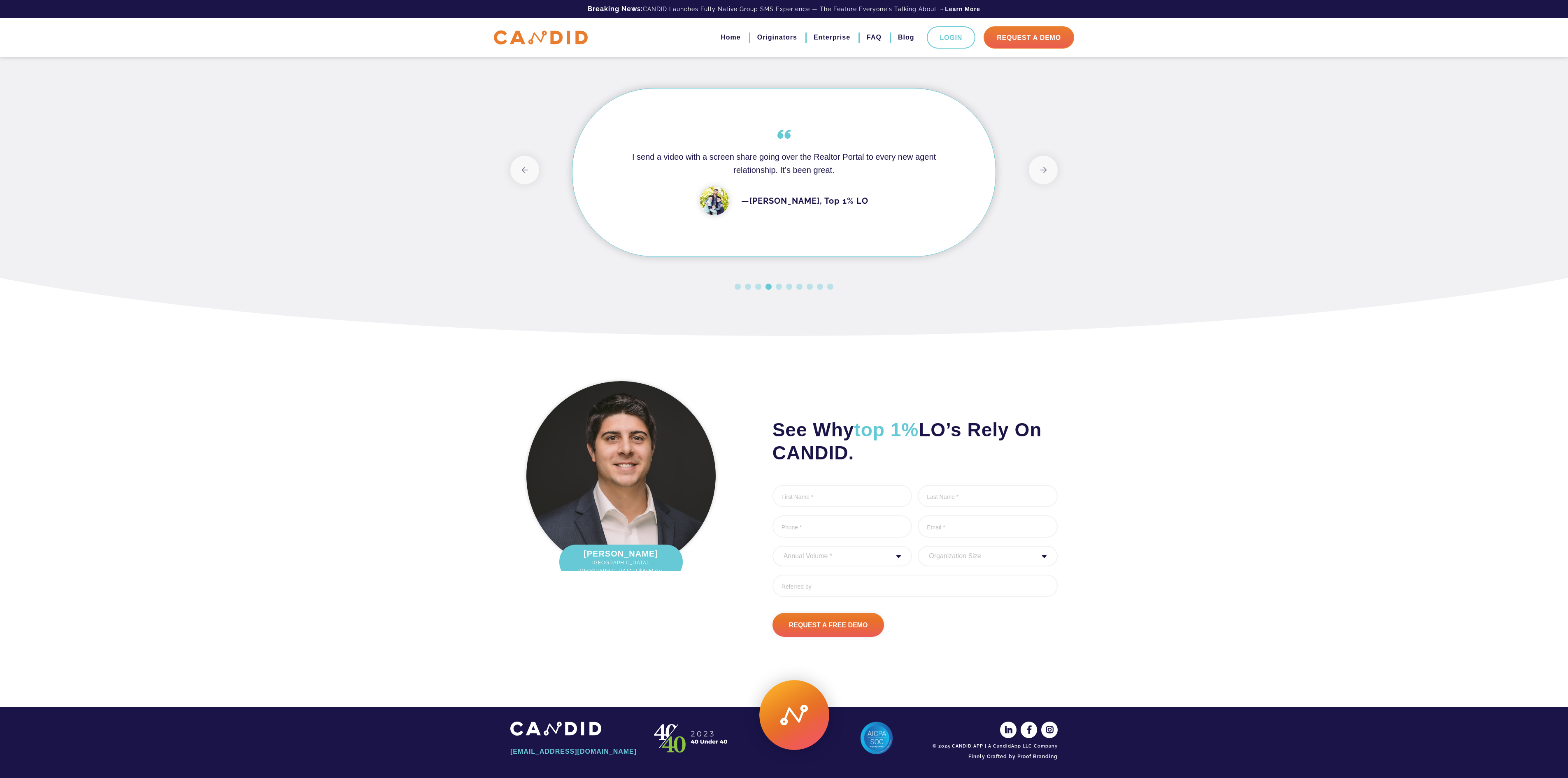
drag, startPoint x: 1196, startPoint y: 421, endPoint x: 1196, endPoint y: 589, distance: 168.0
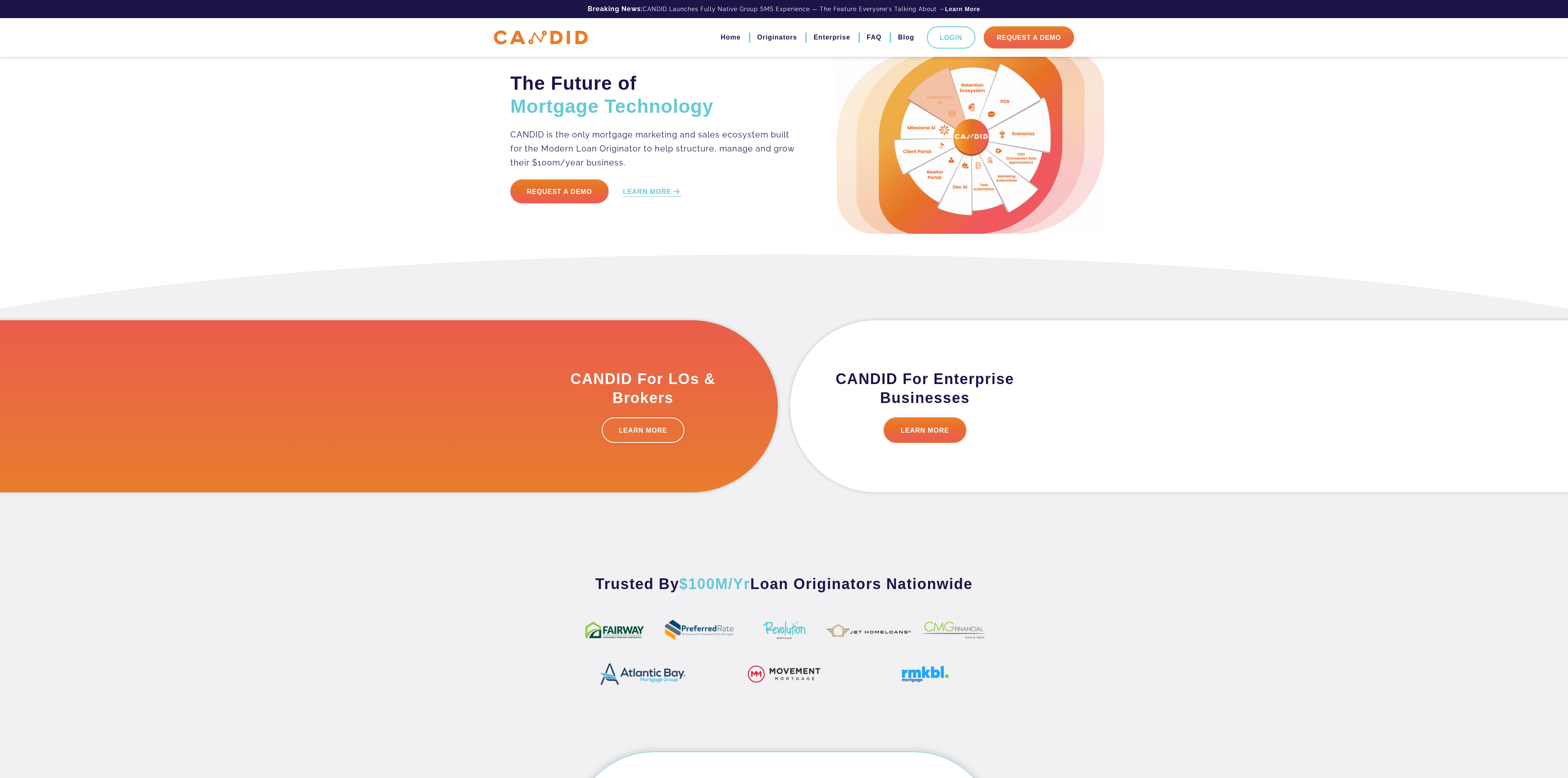
scroll to position [0, 0]
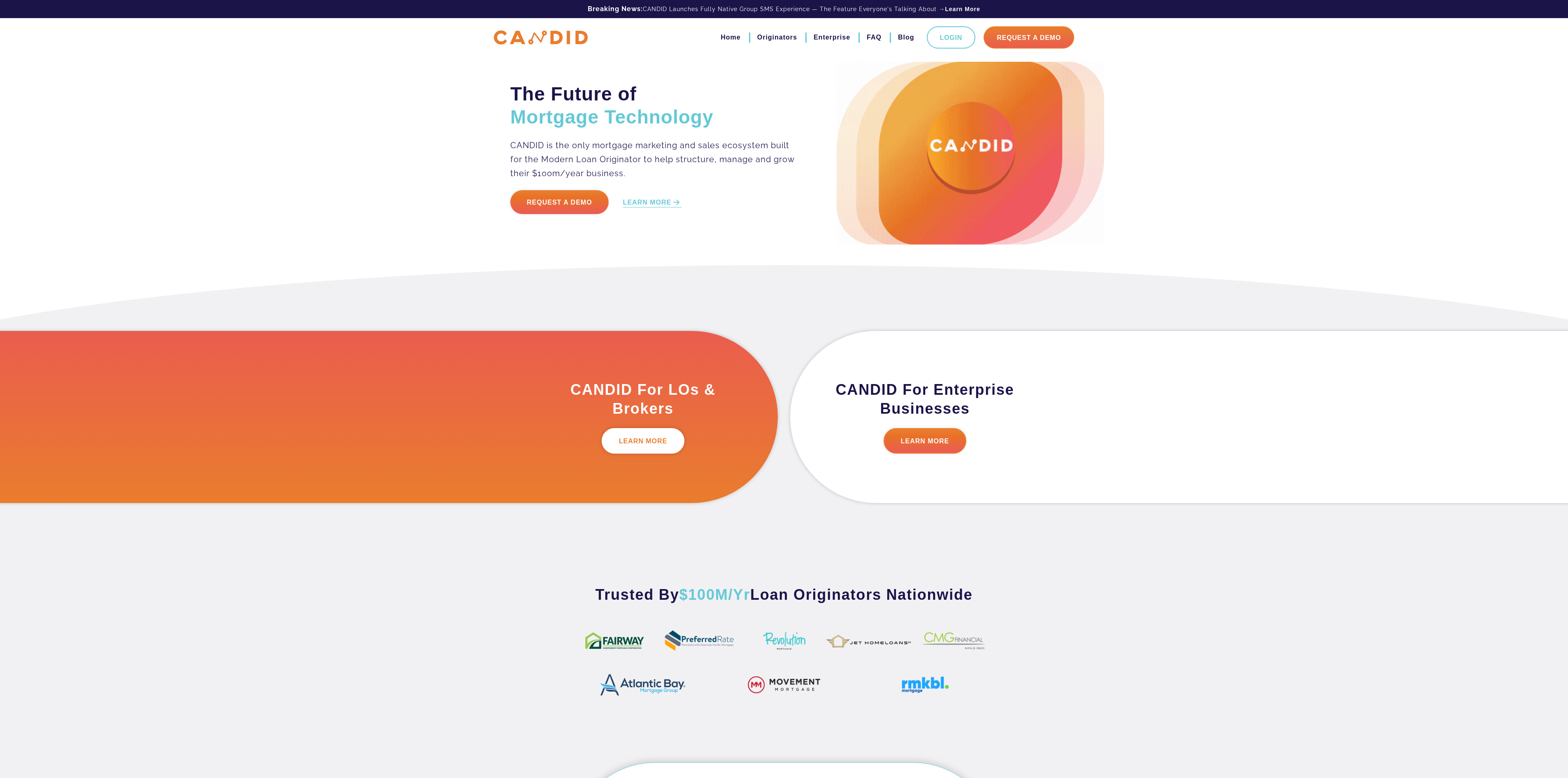
click at [623, 388] on link "LEARN MORE" at bounding box center [643, 441] width 83 height 26
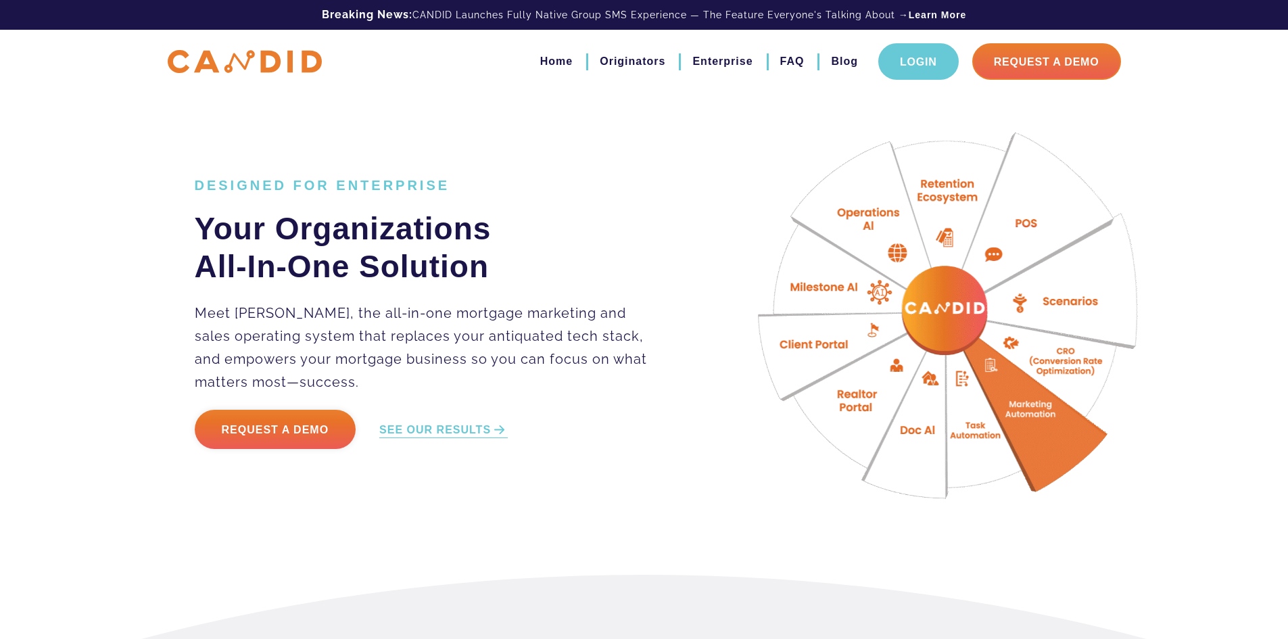
click at [878, 58] on link "Login" at bounding box center [918, 61] width 80 height 37
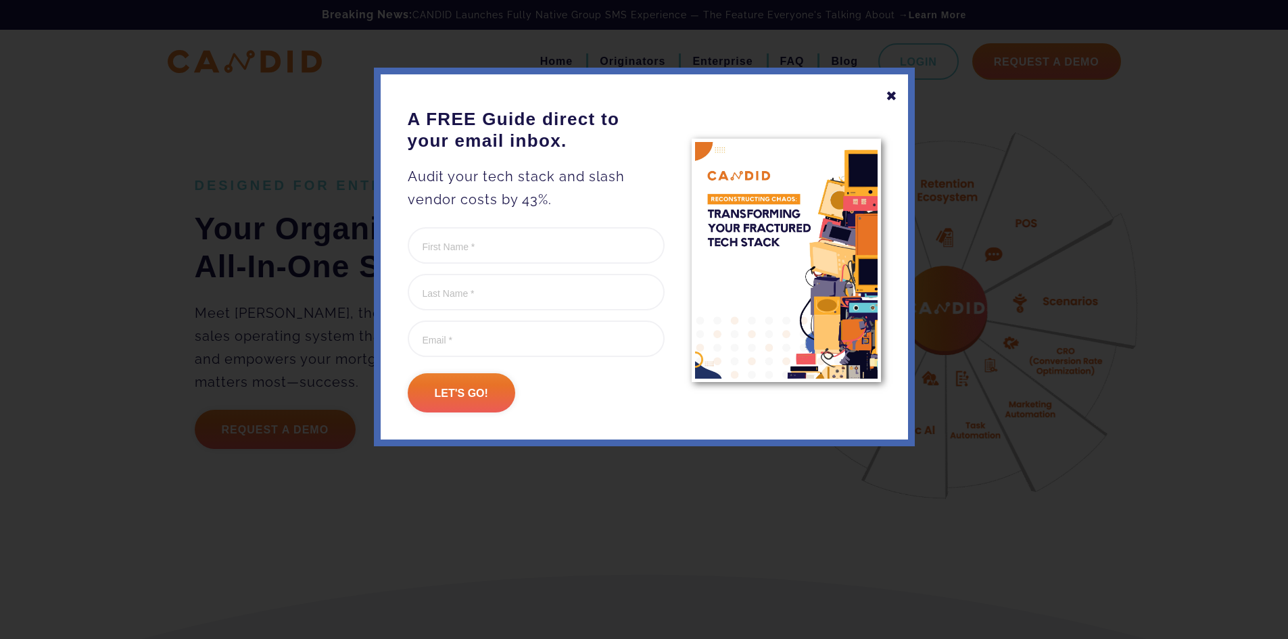
click at [893, 91] on div "✖" at bounding box center [892, 96] width 12 height 23
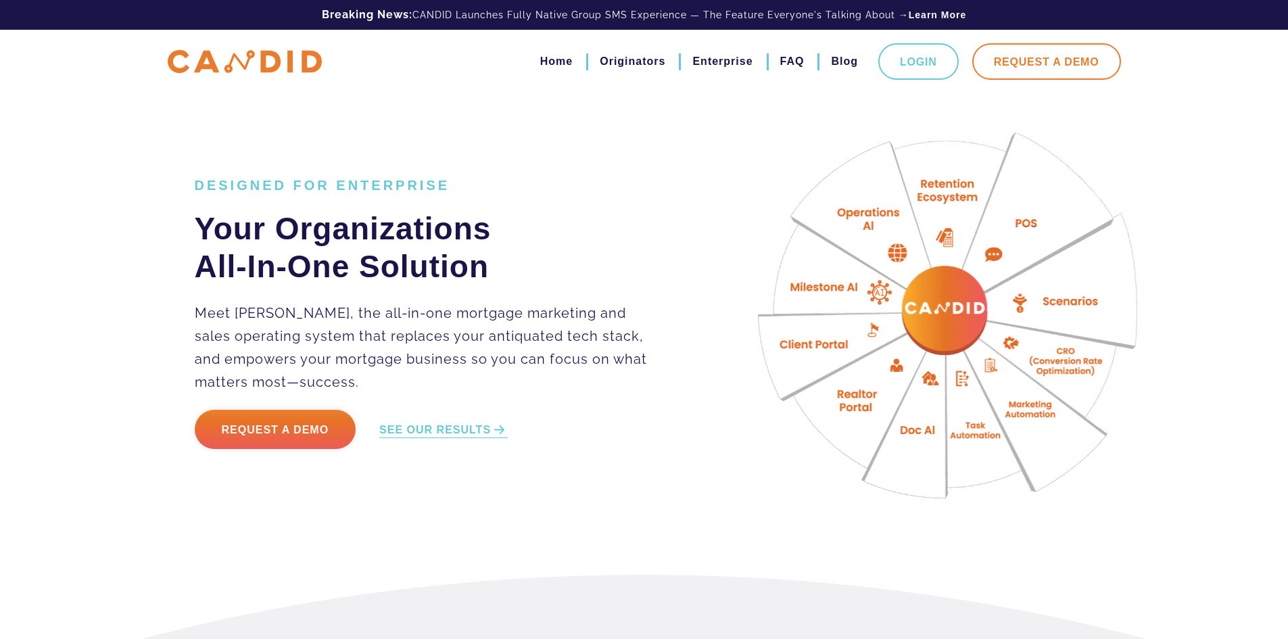
click at [1065, 53] on link "Request A Demo" at bounding box center [1046, 61] width 149 height 37
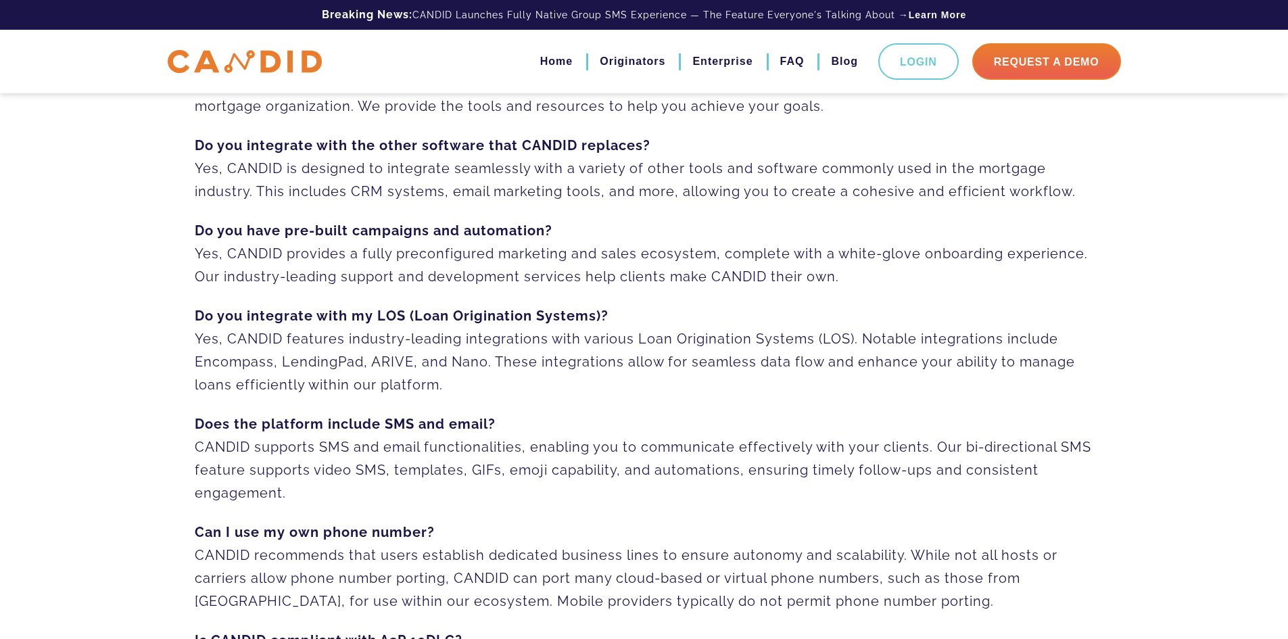
scroll to position [934, 0]
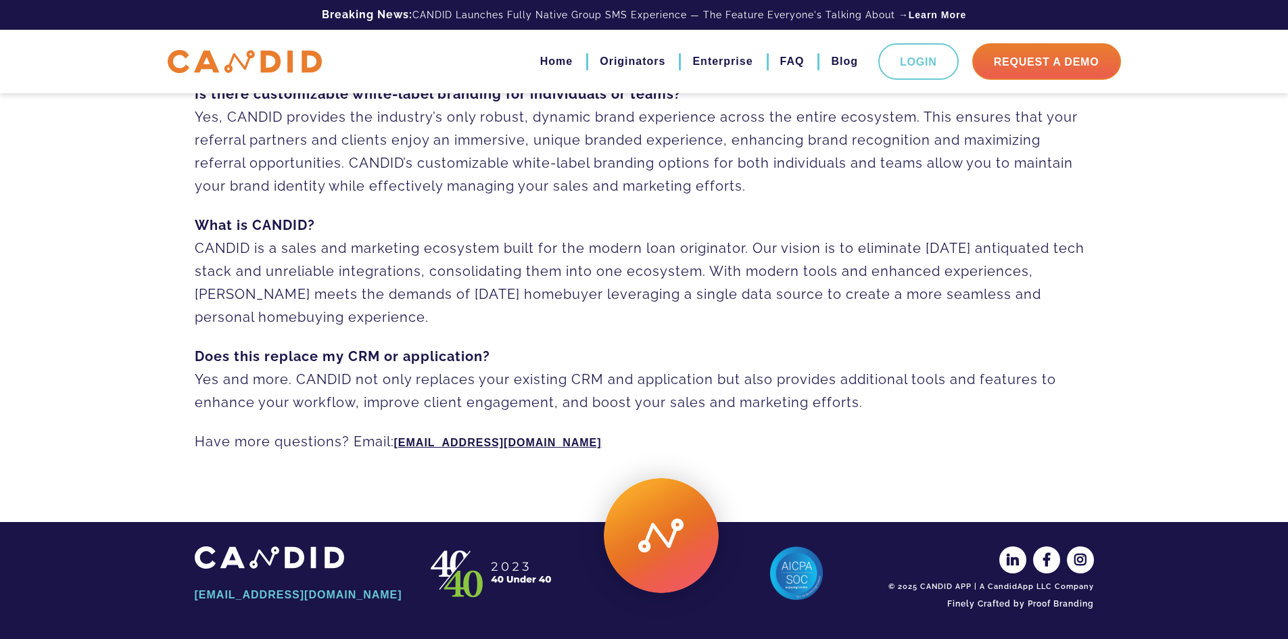
drag, startPoint x: 668, startPoint y: 226, endPoint x: 642, endPoint y: 412, distance: 187.8
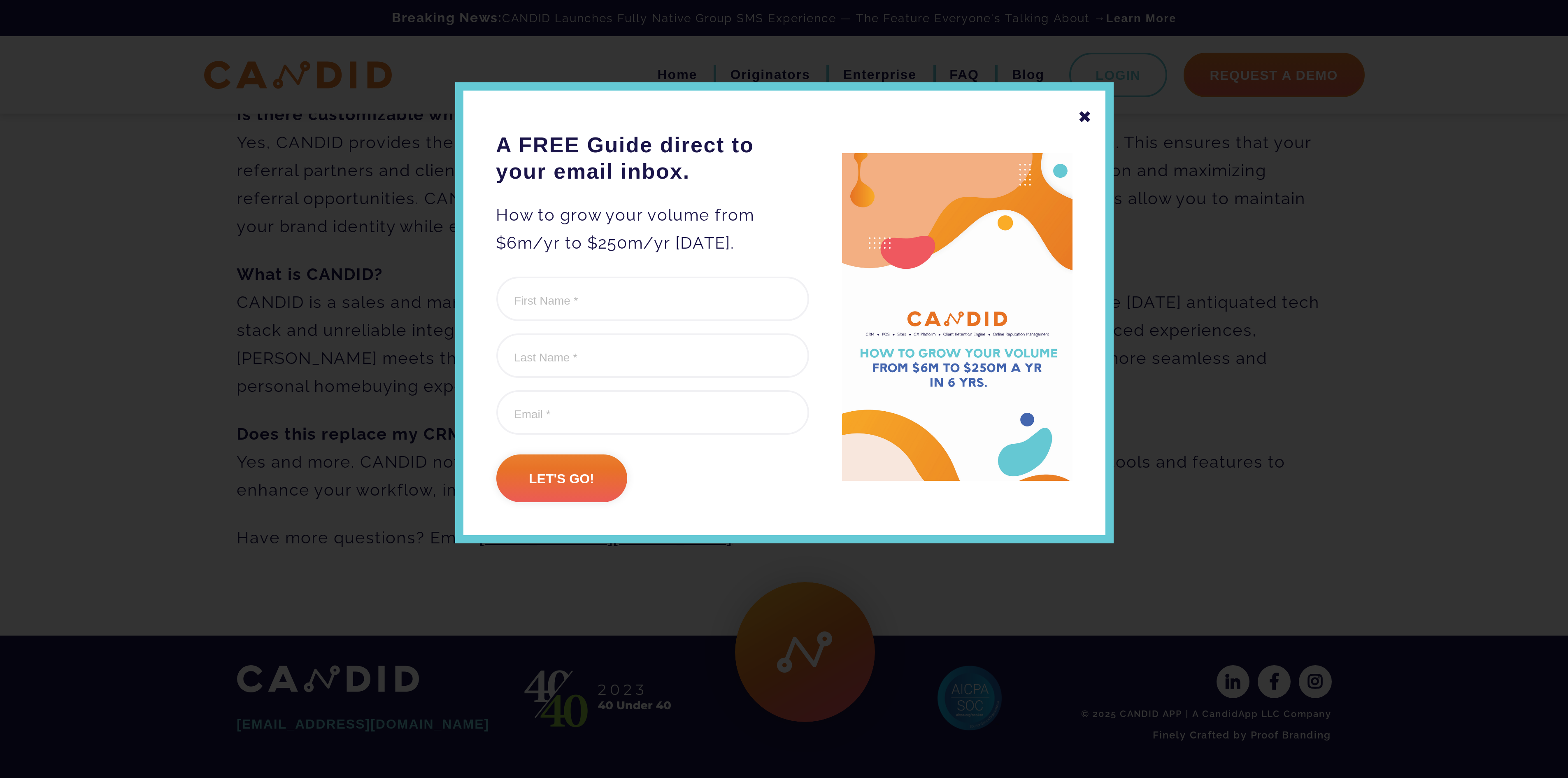
scroll to position [180, 0]
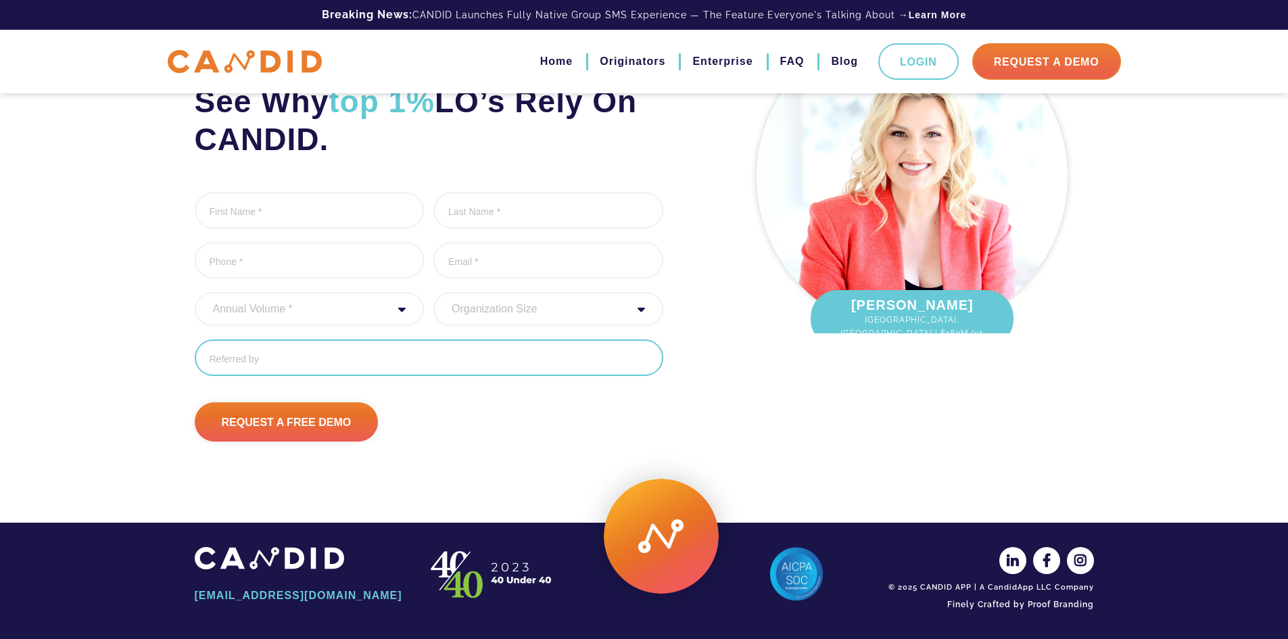
scroll to position [87, 0]
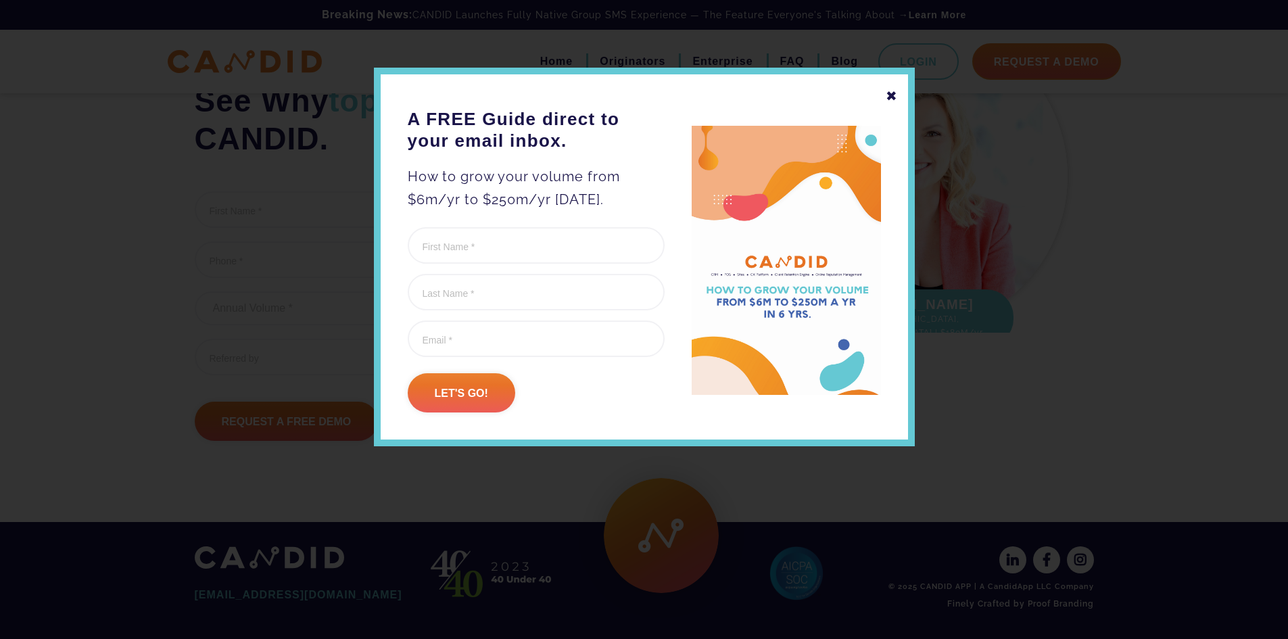
click at [894, 96] on div "✖" at bounding box center [892, 96] width 12 height 23
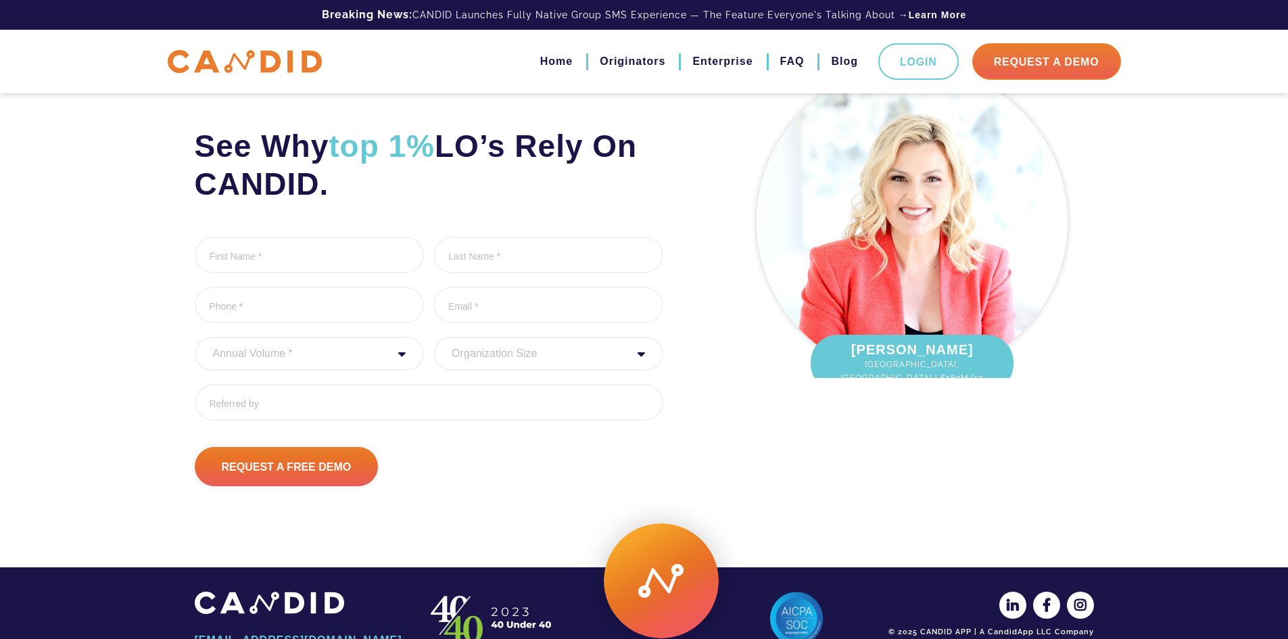
scroll to position [0, 0]
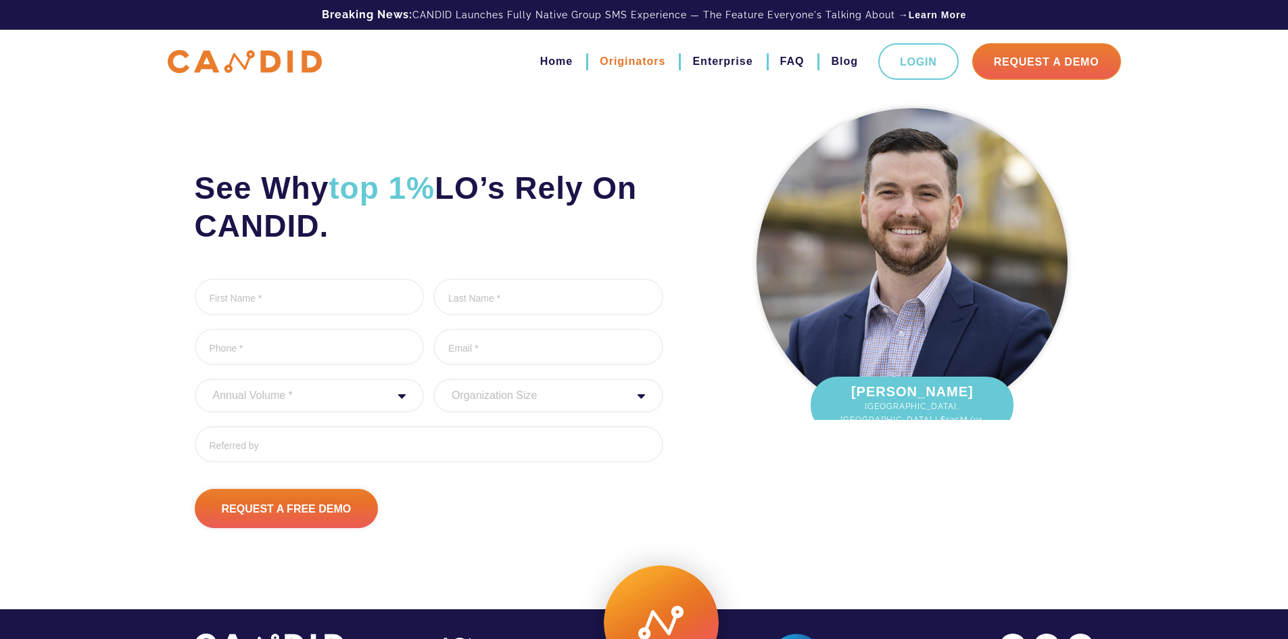
click at [611, 57] on link "Originators" at bounding box center [633, 61] width 66 height 23
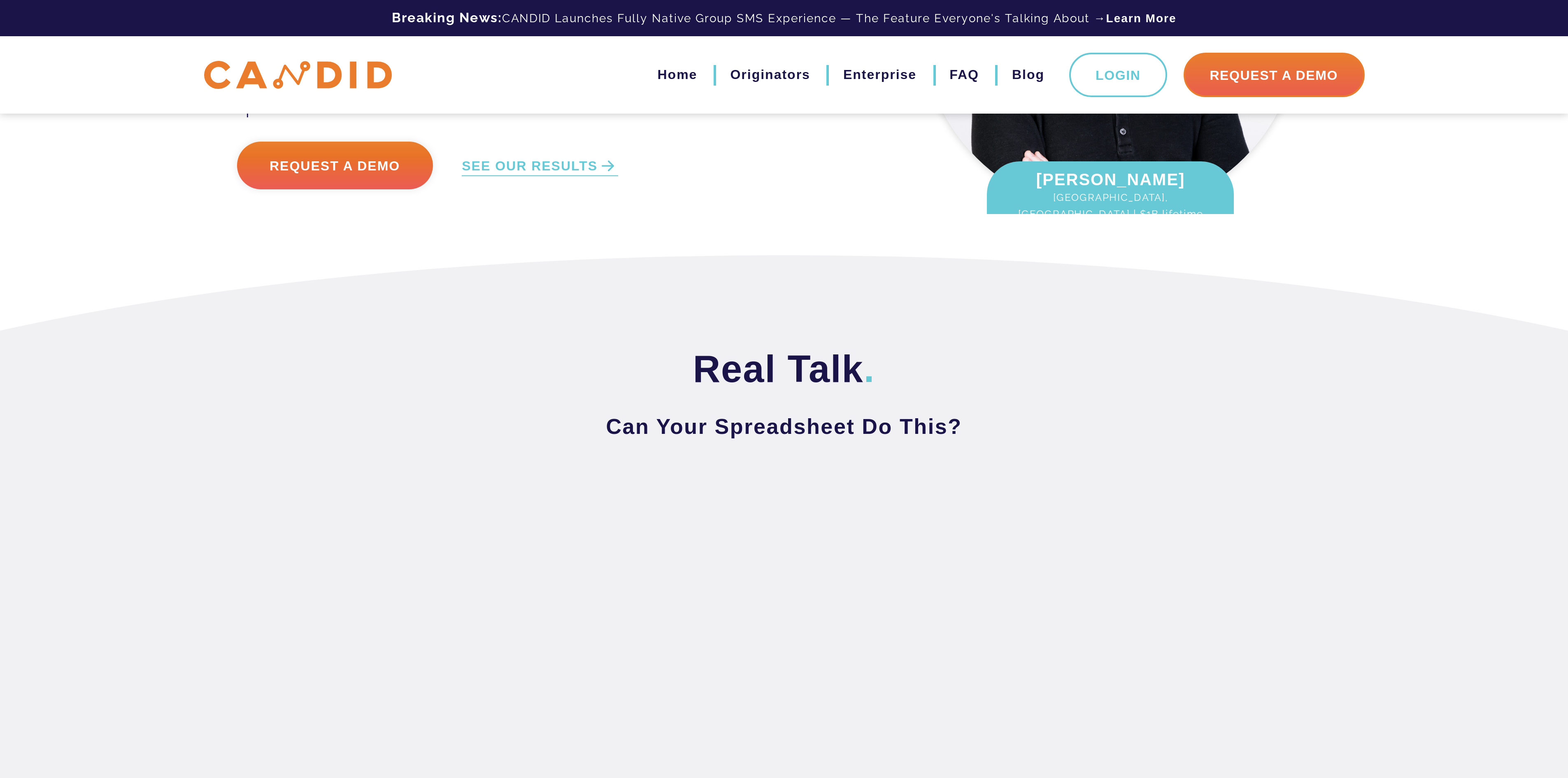
scroll to position [206, 0]
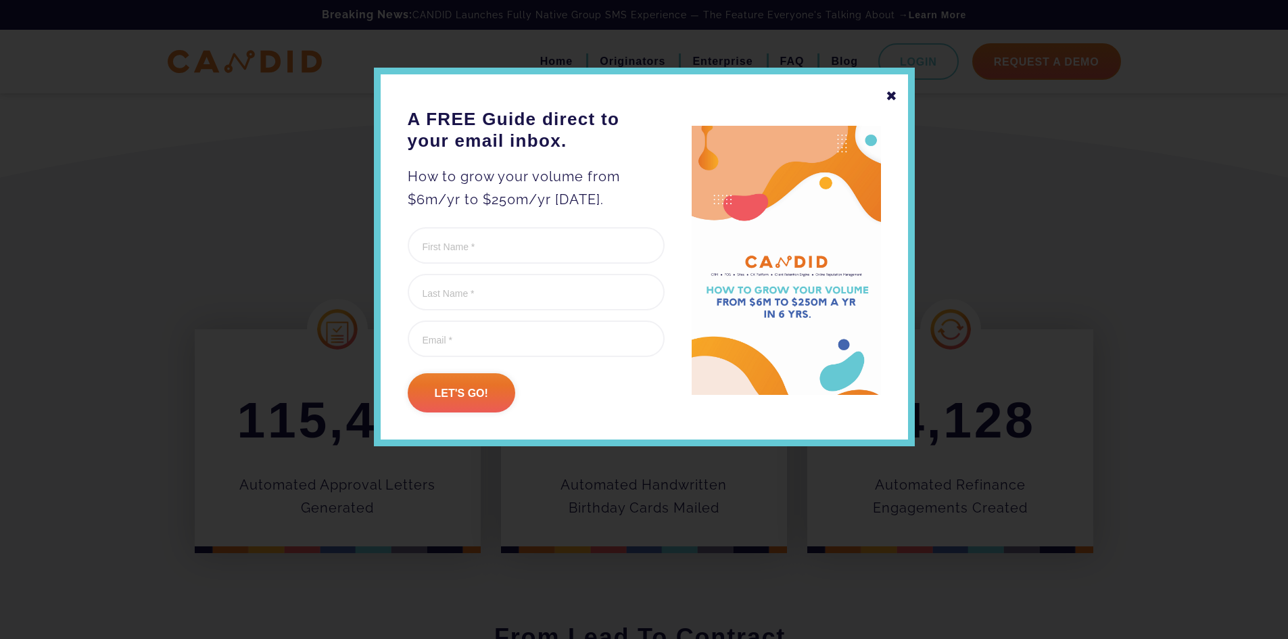
click at [892, 93] on div "✖" at bounding box center [892, 96] width 12 height 23
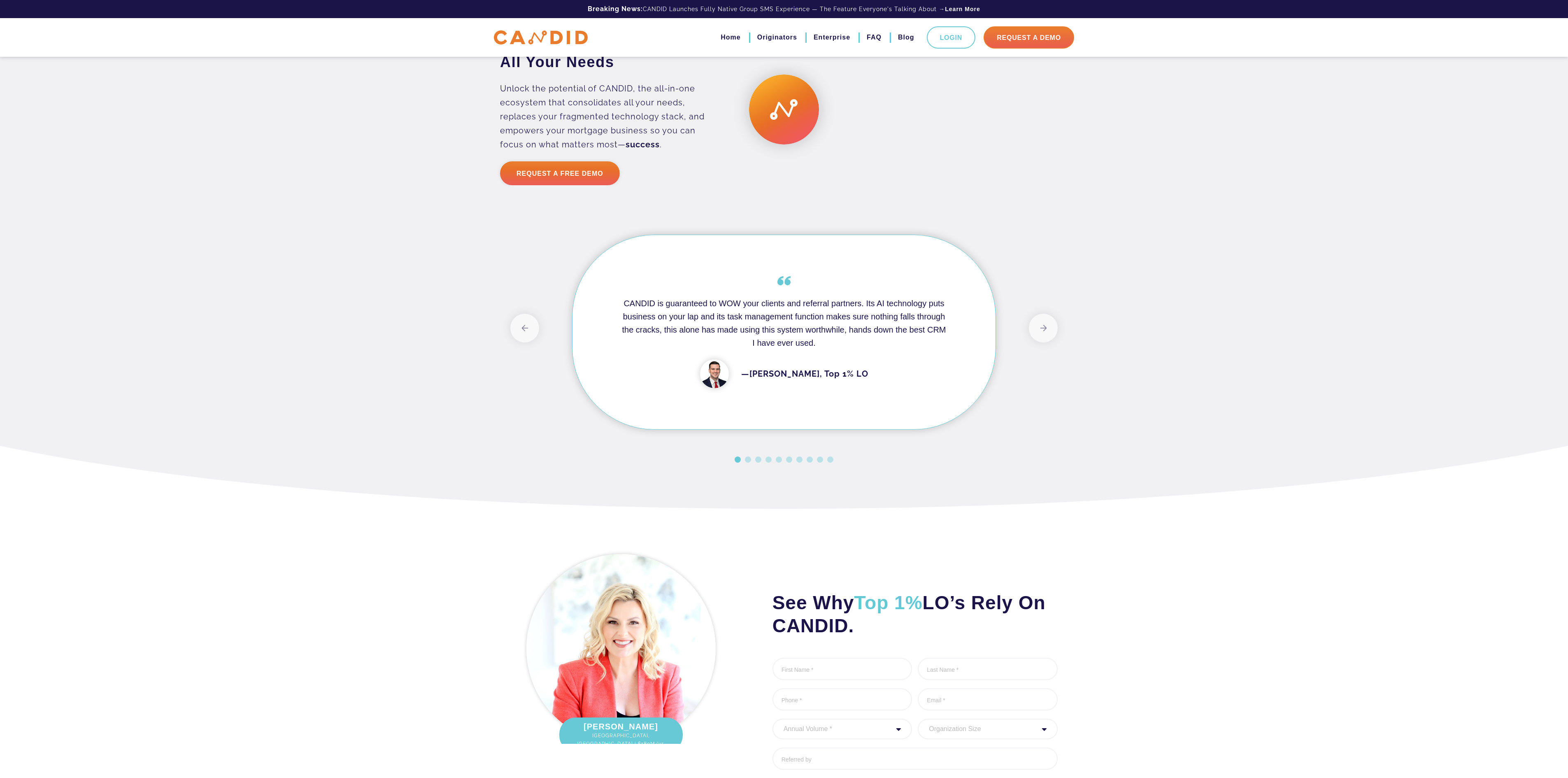
scroll to position [2357, 0]
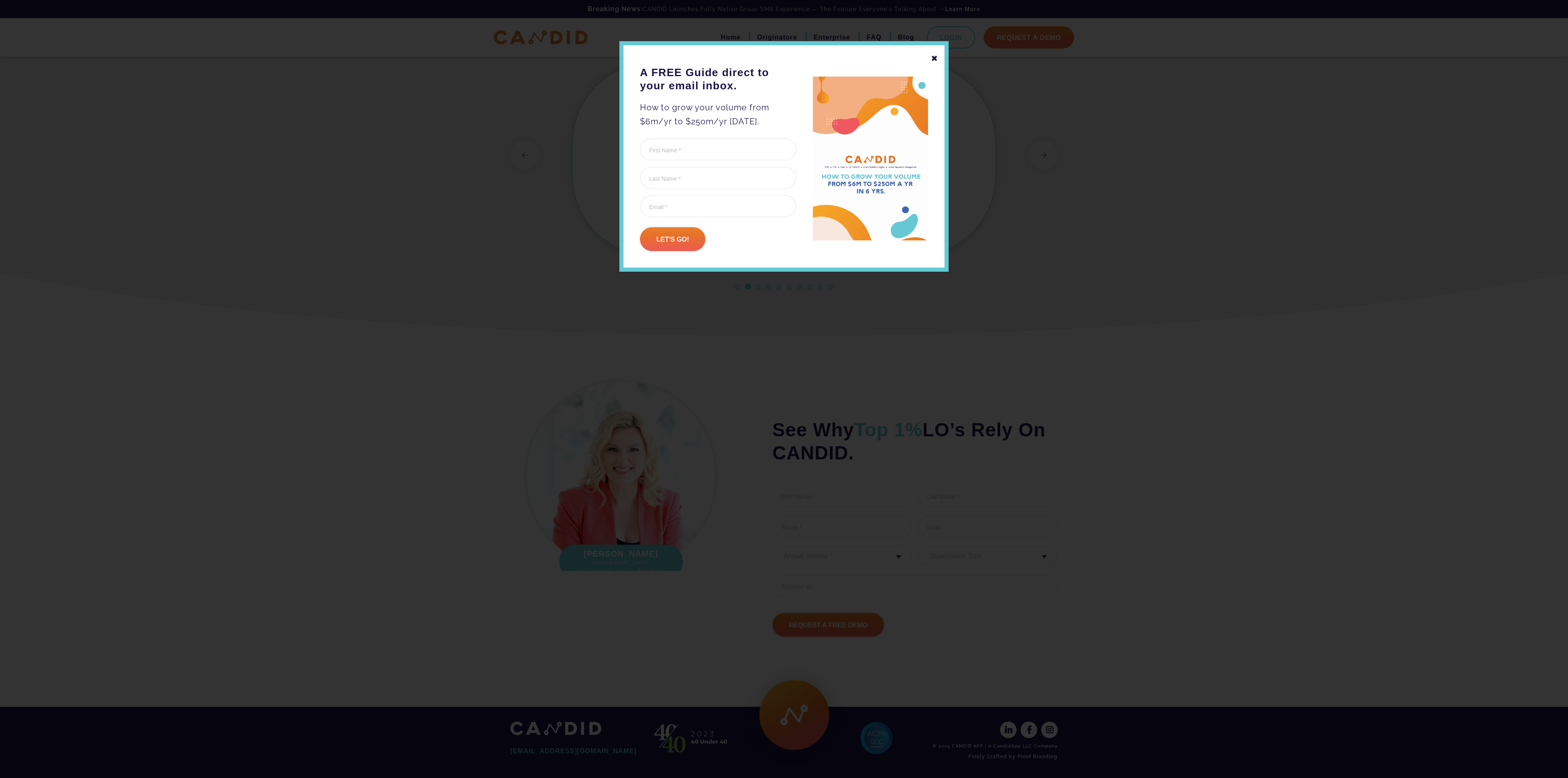
click at [934, 54] on div "✖" at bounding box center [934, 58] width 7 height 14
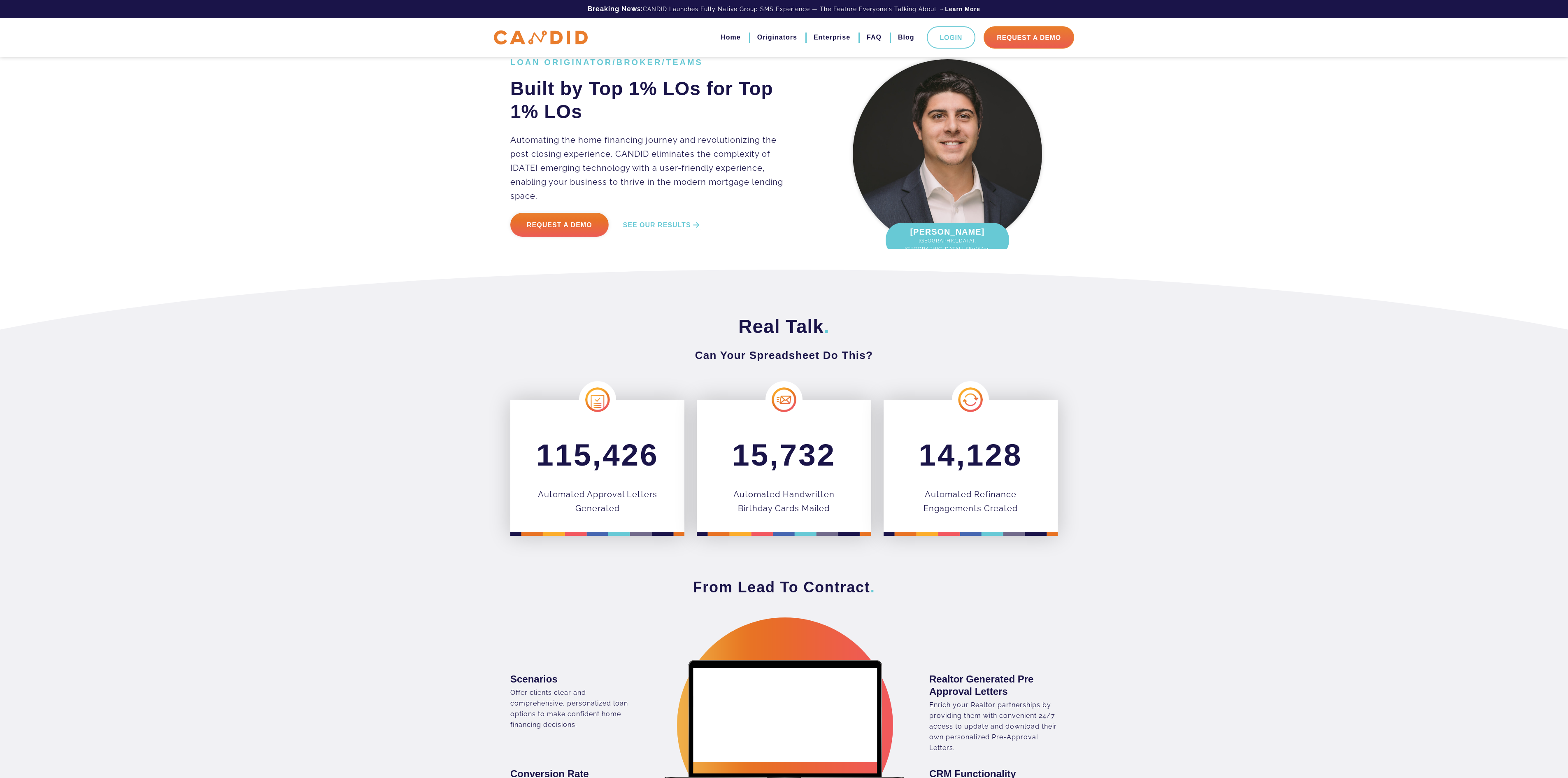
scroll to position [0, 0]
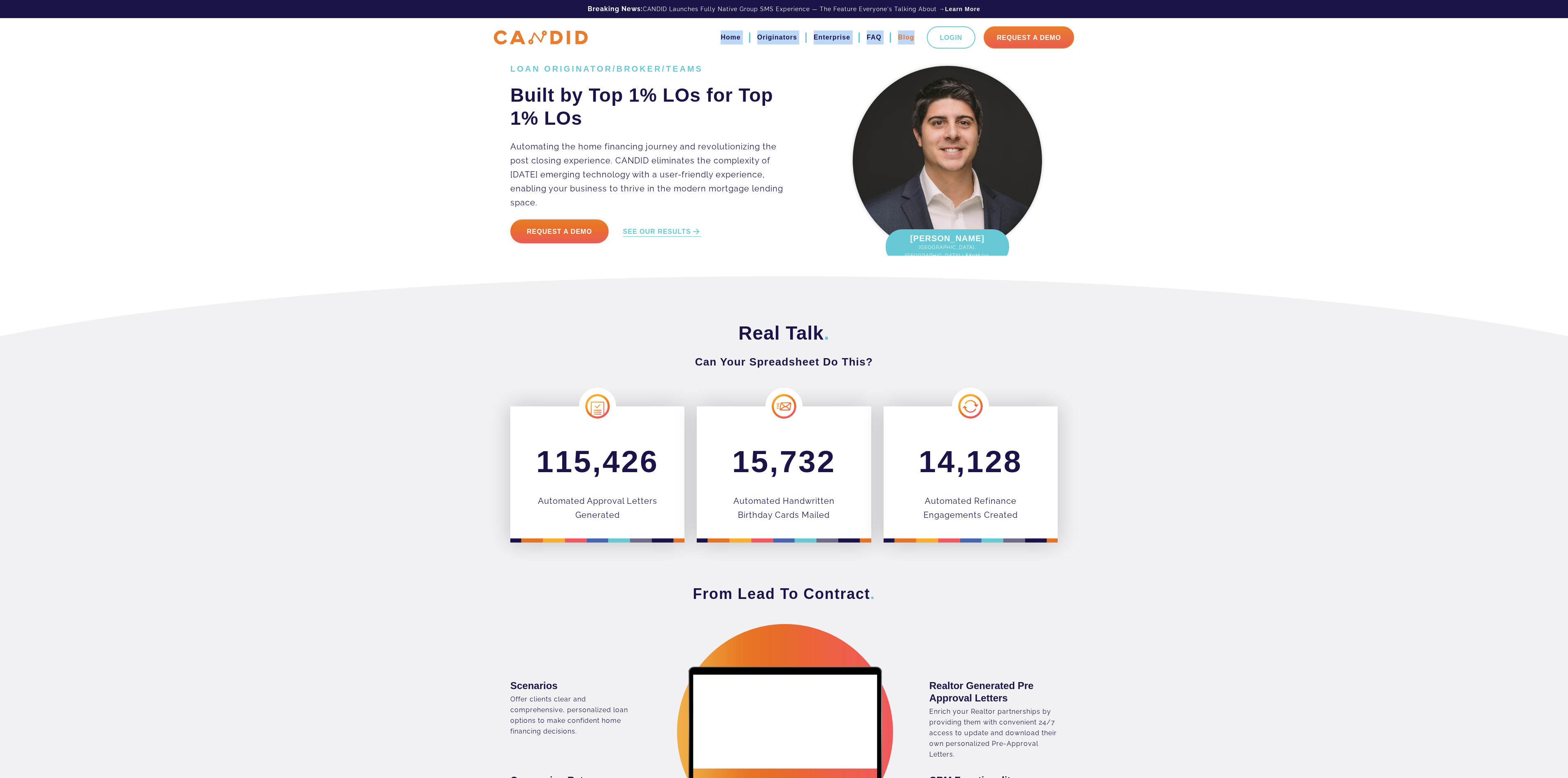
drag, startPoint x: 696, startPoint y: 37, endPoint x: 907, endPoint y: 38, distance: 211.0
click at [907, 38] on ul "Home Originators Enterprise FAQ Blog Login Request A Demo" at bounding box center [889, 37] width 370 height 23
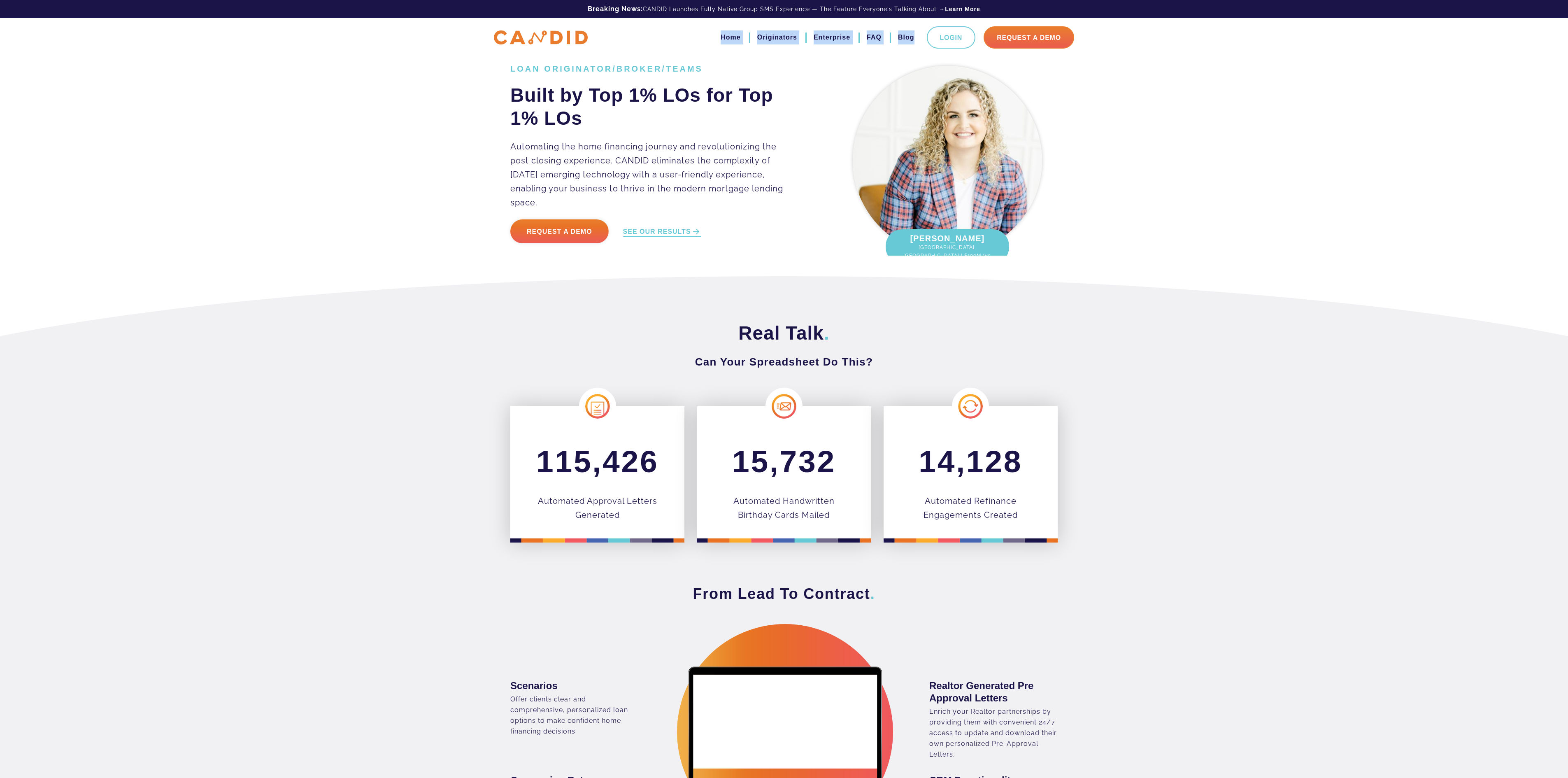
copy ul "Home Originators Enterprise FAQ Blog"
click at [1295, 135] on div "LOAN ORIGINATOR/BROKER/TEAMS Built by Top 1% LOs for Top 1% LOs Automating the …" at bounding box center [784, 138] width 1568 height 276
